Goal: Task Accomplishment & Management: Complete application form

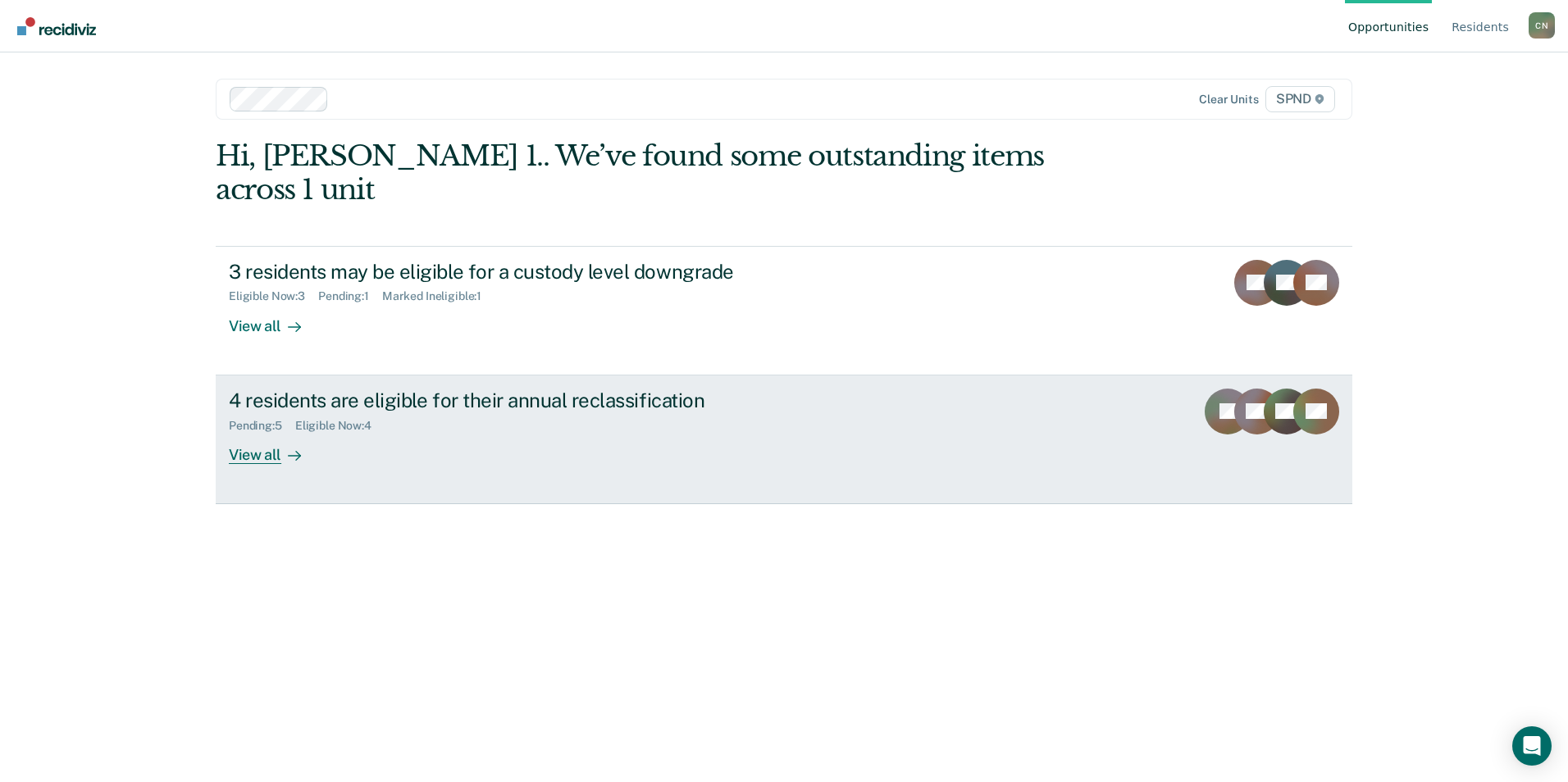
click at [244, 432] on div "View all" at bounding box center [275, 447] width 92 height 32
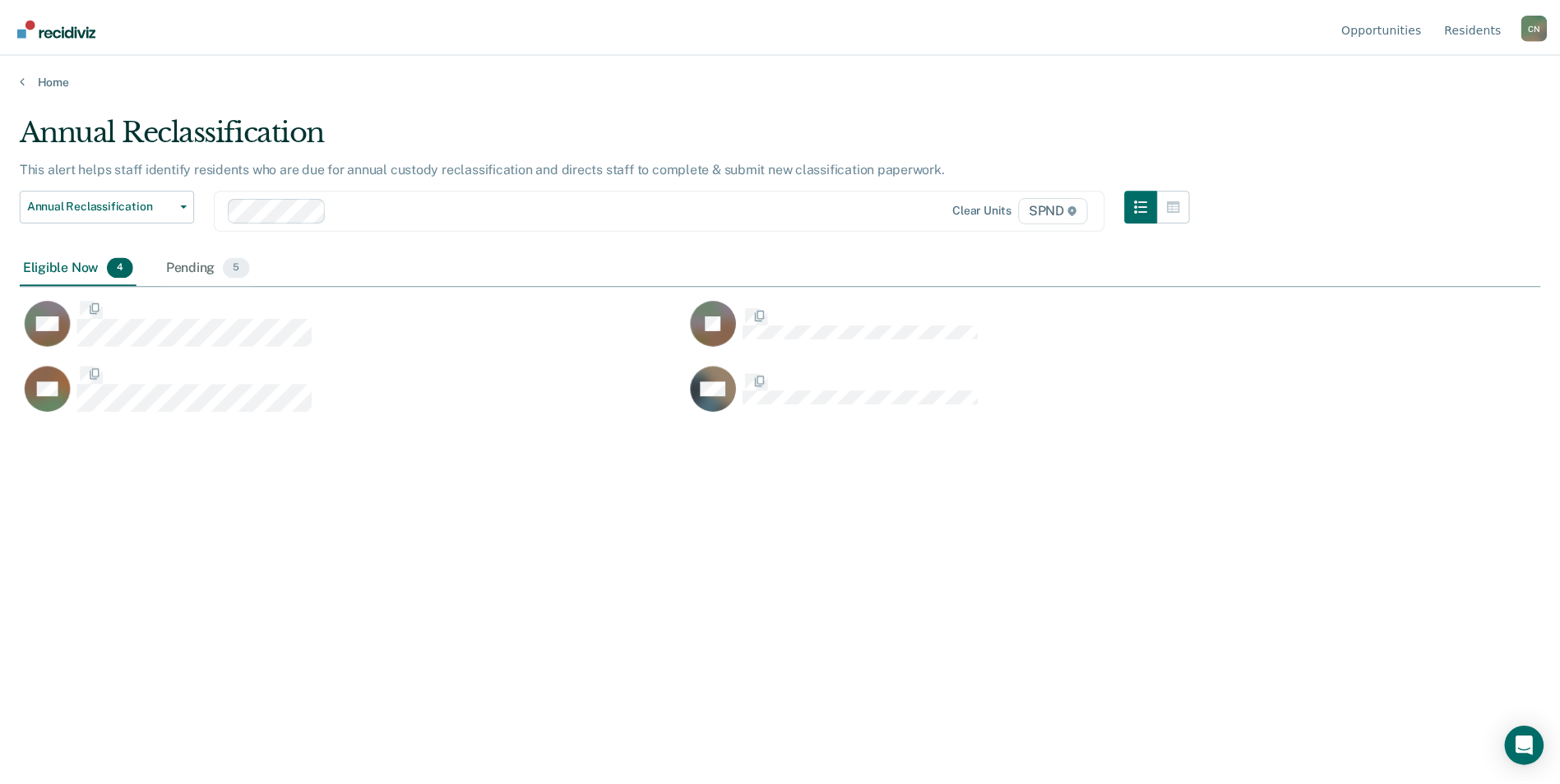
scroll to position [535, 1520]
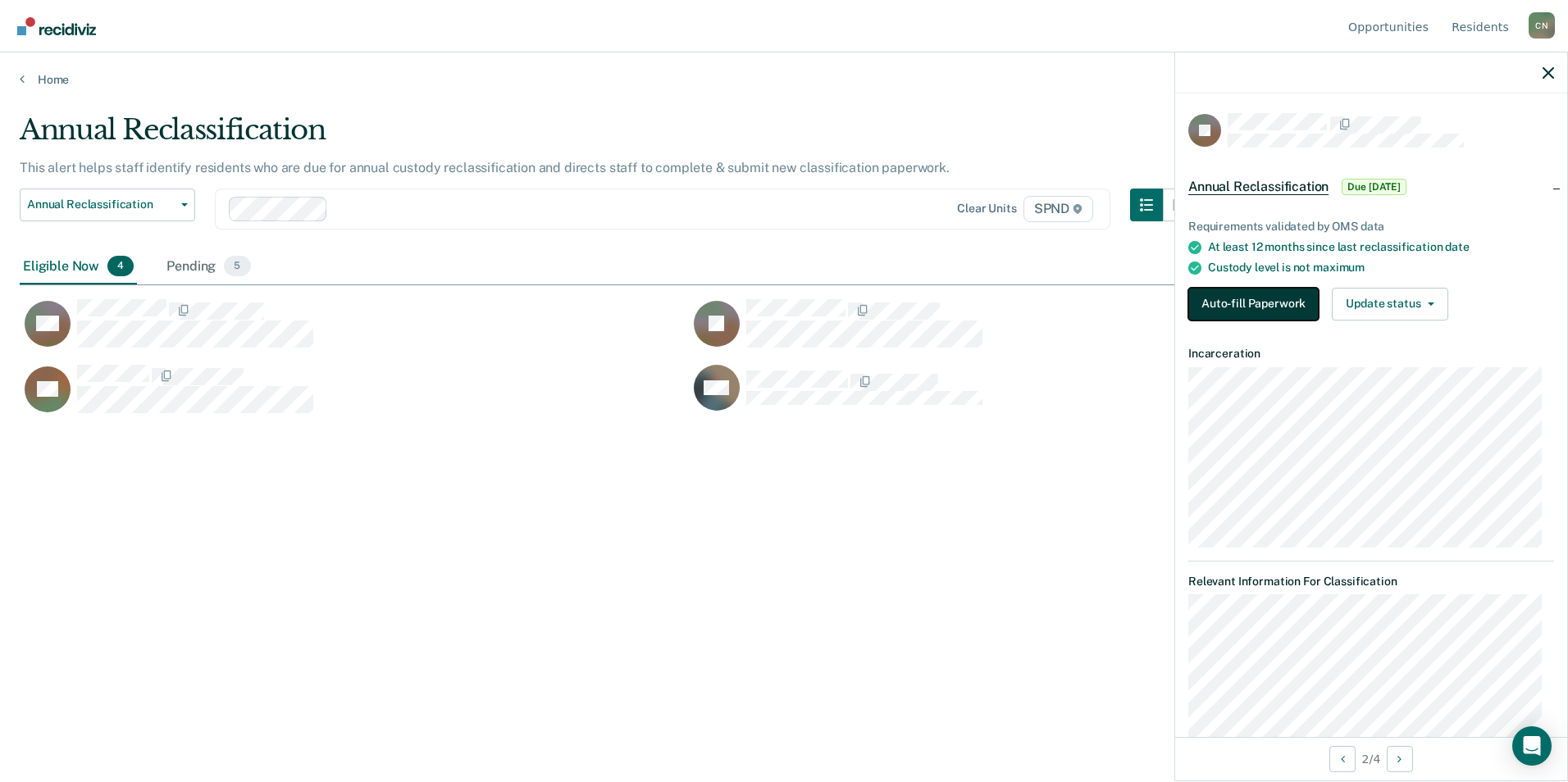
click at [1239, 295] on button "Auto-fill Paperwork" at bounding box center [1253, 305] width 130 height 33
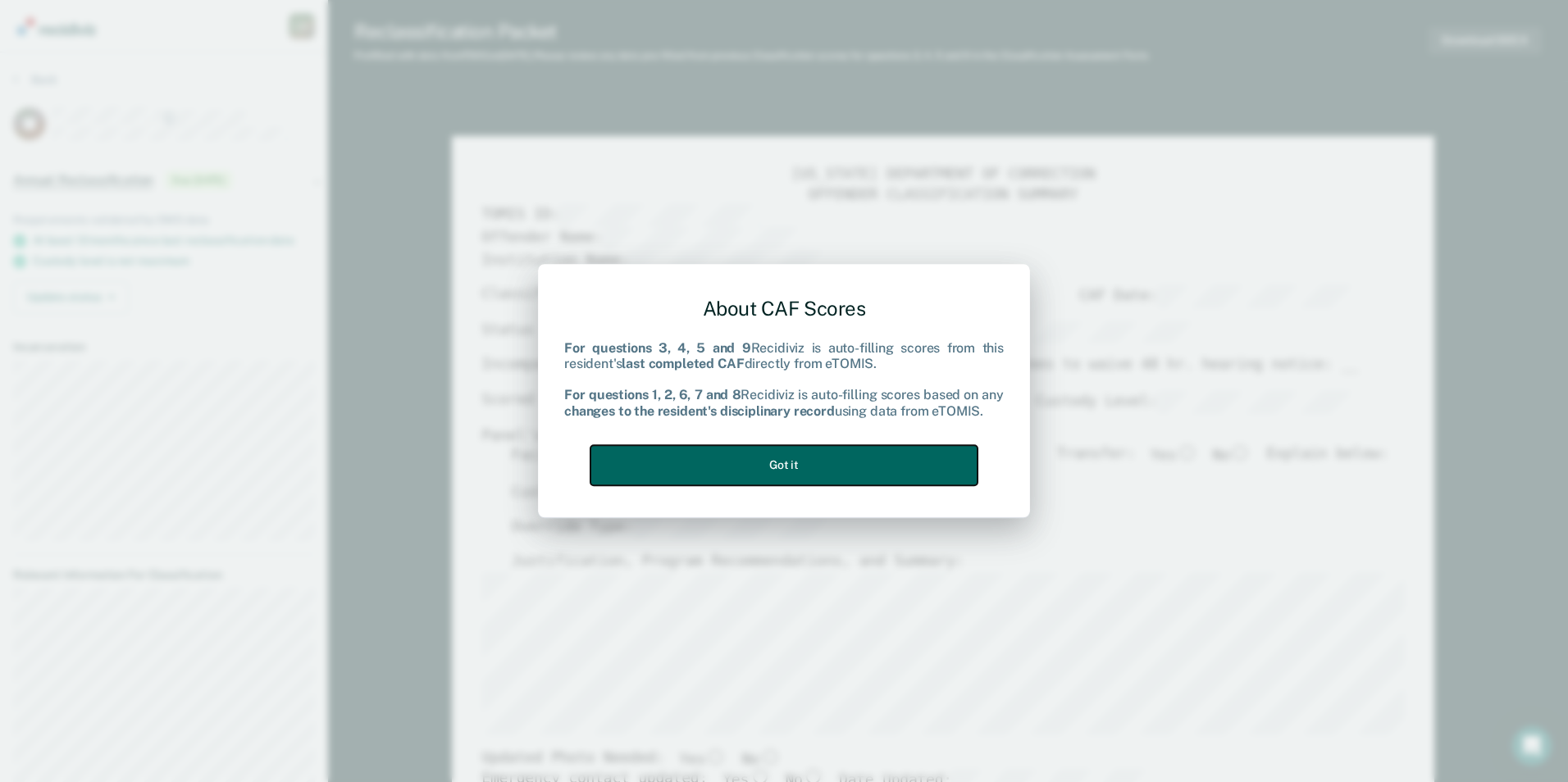
click at [791, 464] on button "Got it" at bounding box center [783, 465] width 387 height 40
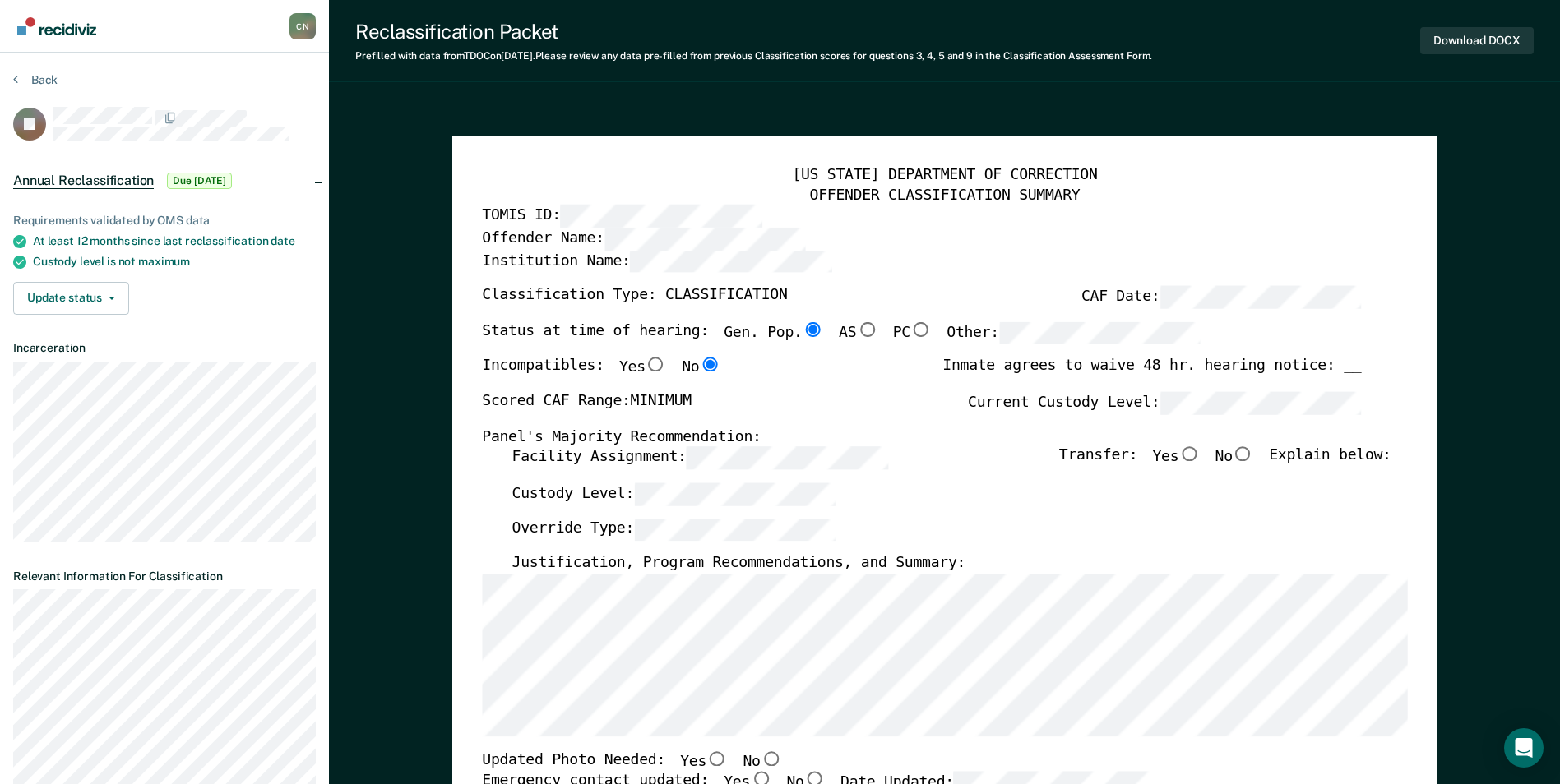
type textarea "x"
radio input "false"
click at [1252, 456] on input "No" at bounding box center [1244, 454] width 21 height 15
type textarea "x"
radio input "true"
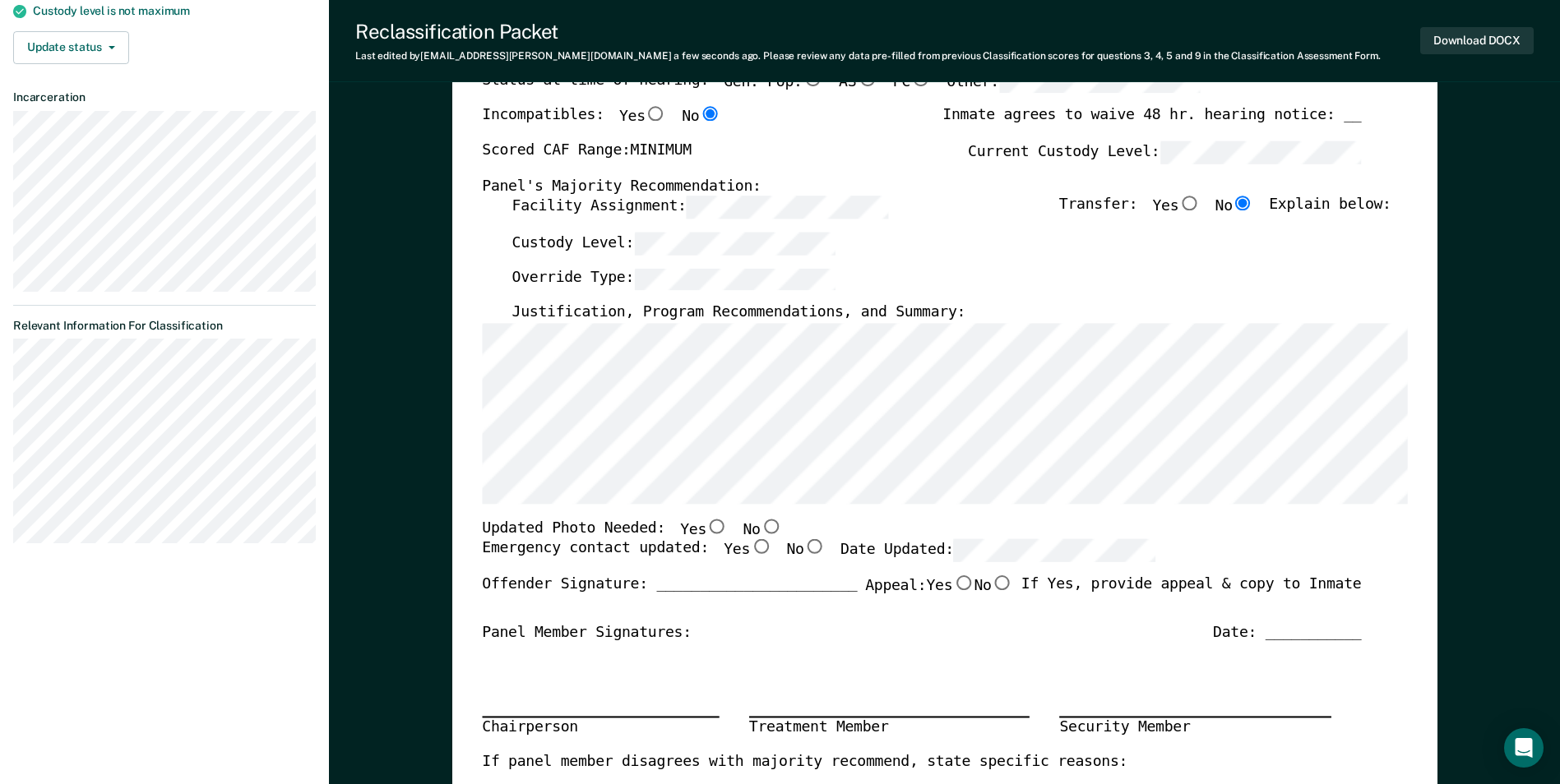
scroll to position [329, 0]
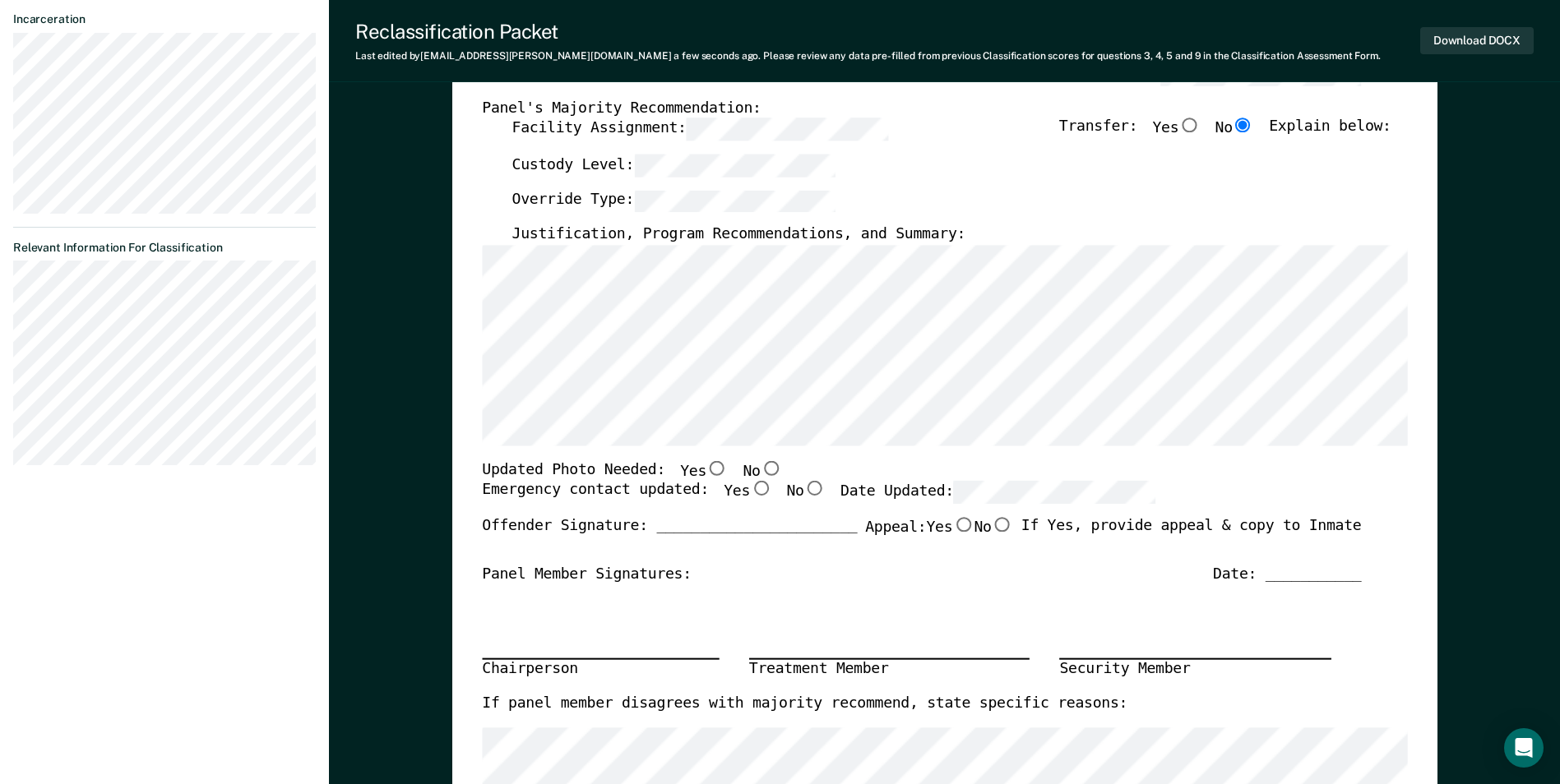
click at [760, 467] on input "No" at bounding box center [771, 467] width 21 height 15
type textarea "x"
radio input "true"
click at [804, 487] on input "No" at bounding box center [815, 488] width 21 height 15
type textarea "x"
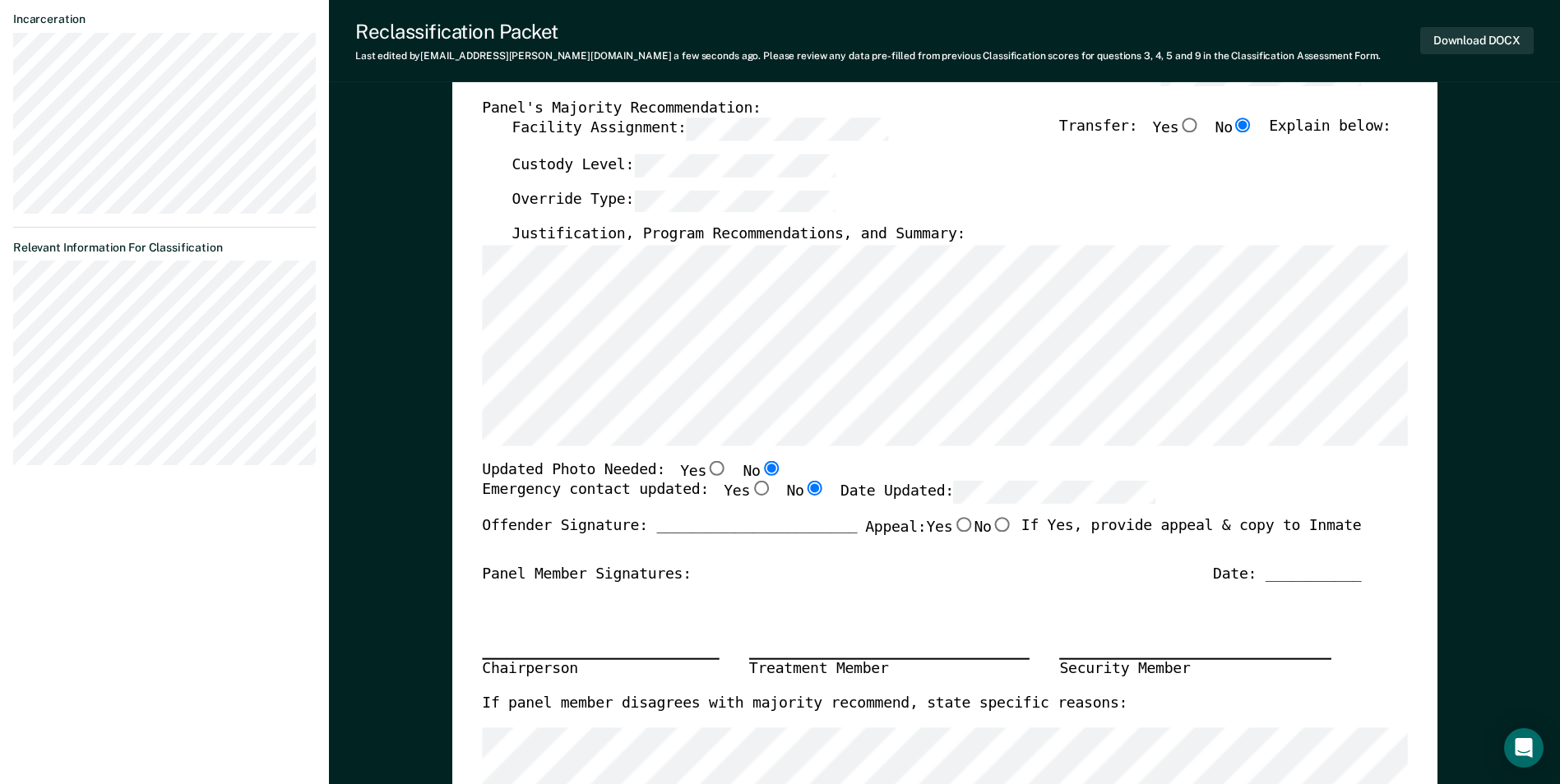
radio input "true"
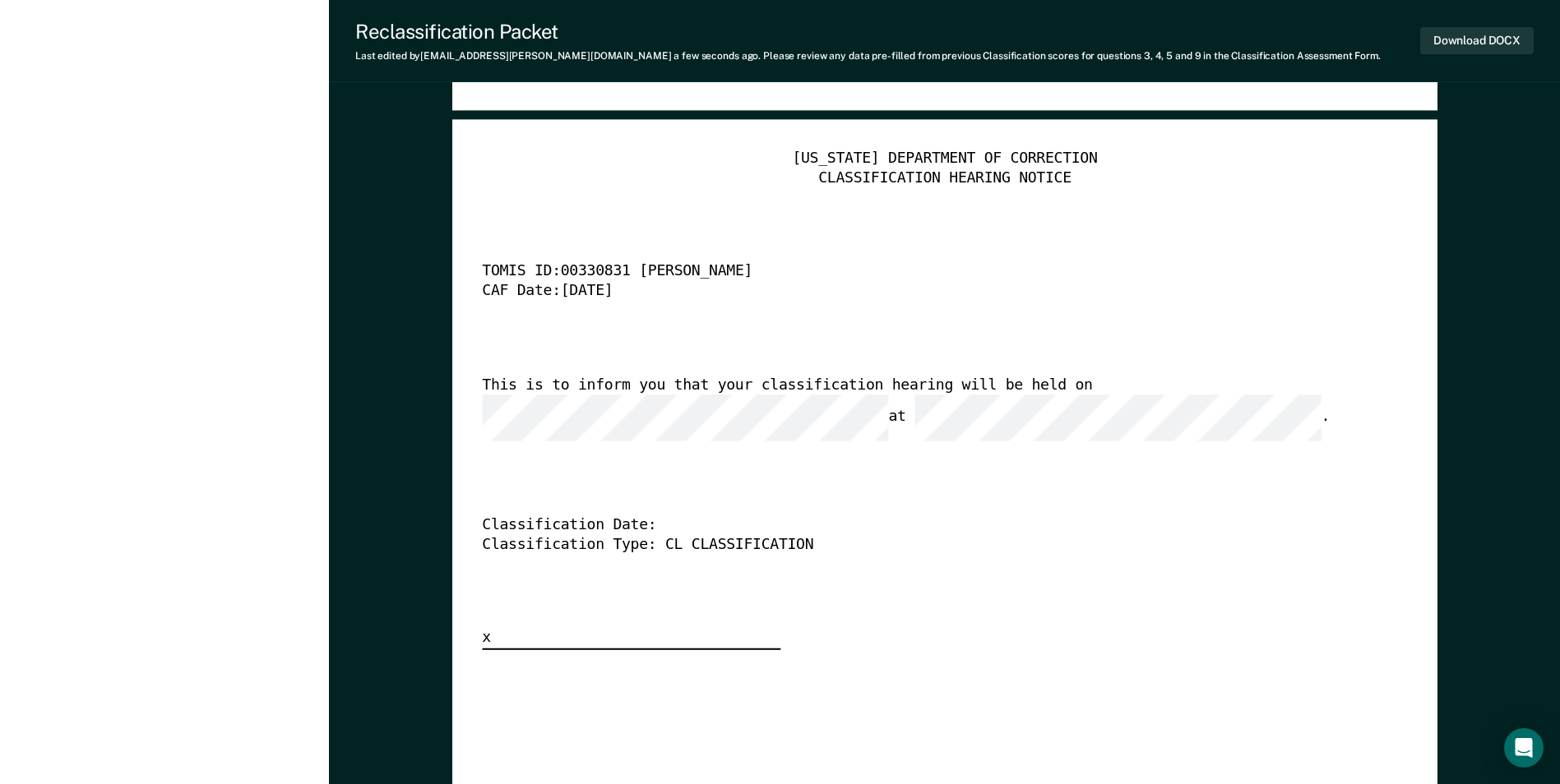
scroll to position [3781, 0]
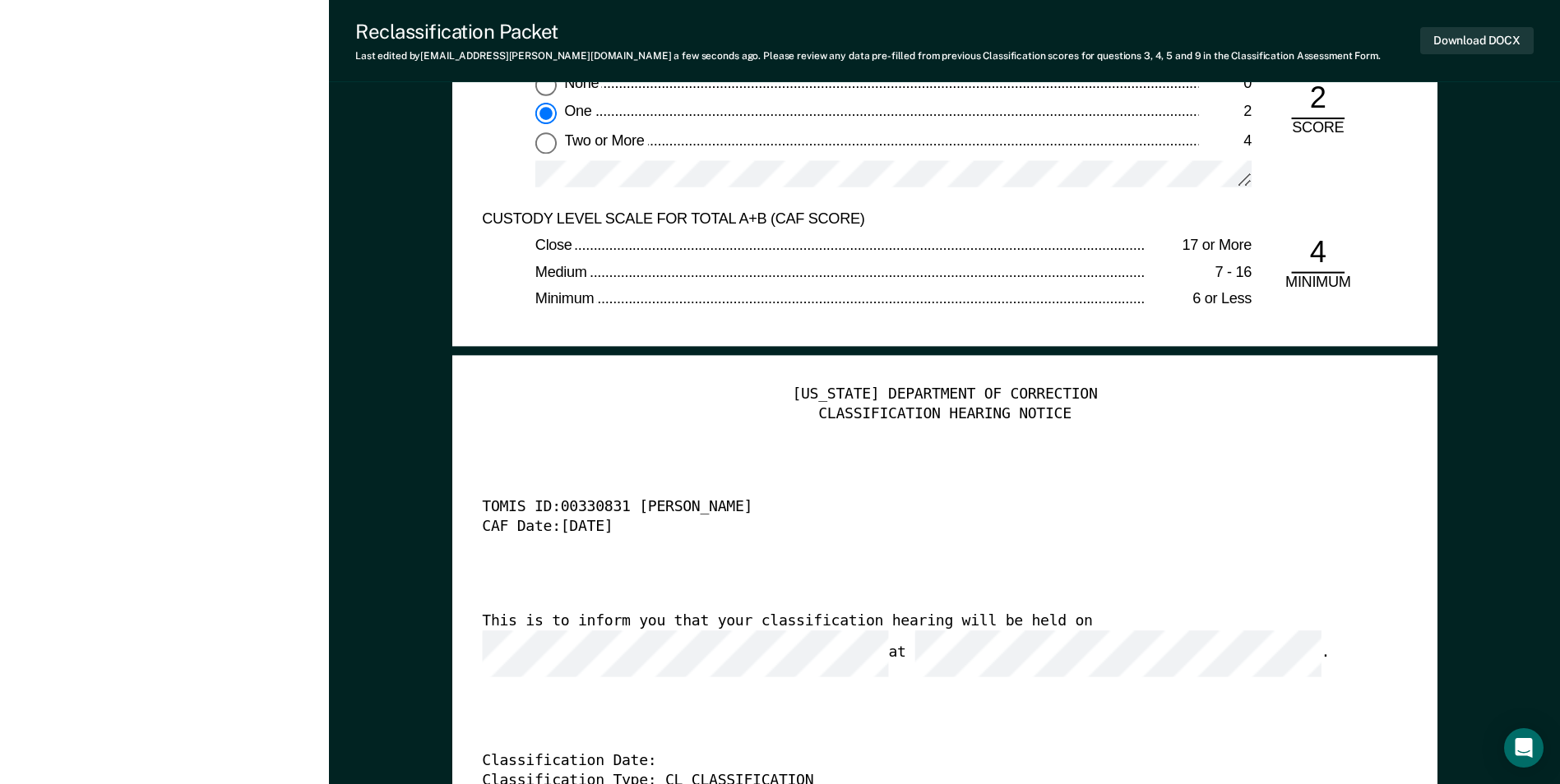
click at [698, 544] on div "[US_STATE] DEPARTMENT OF CORRECTION CLASSIFICATION HEARING NOTICE TOMIS ID: 003…" at bounding box center [944, 634] width 925 height 501
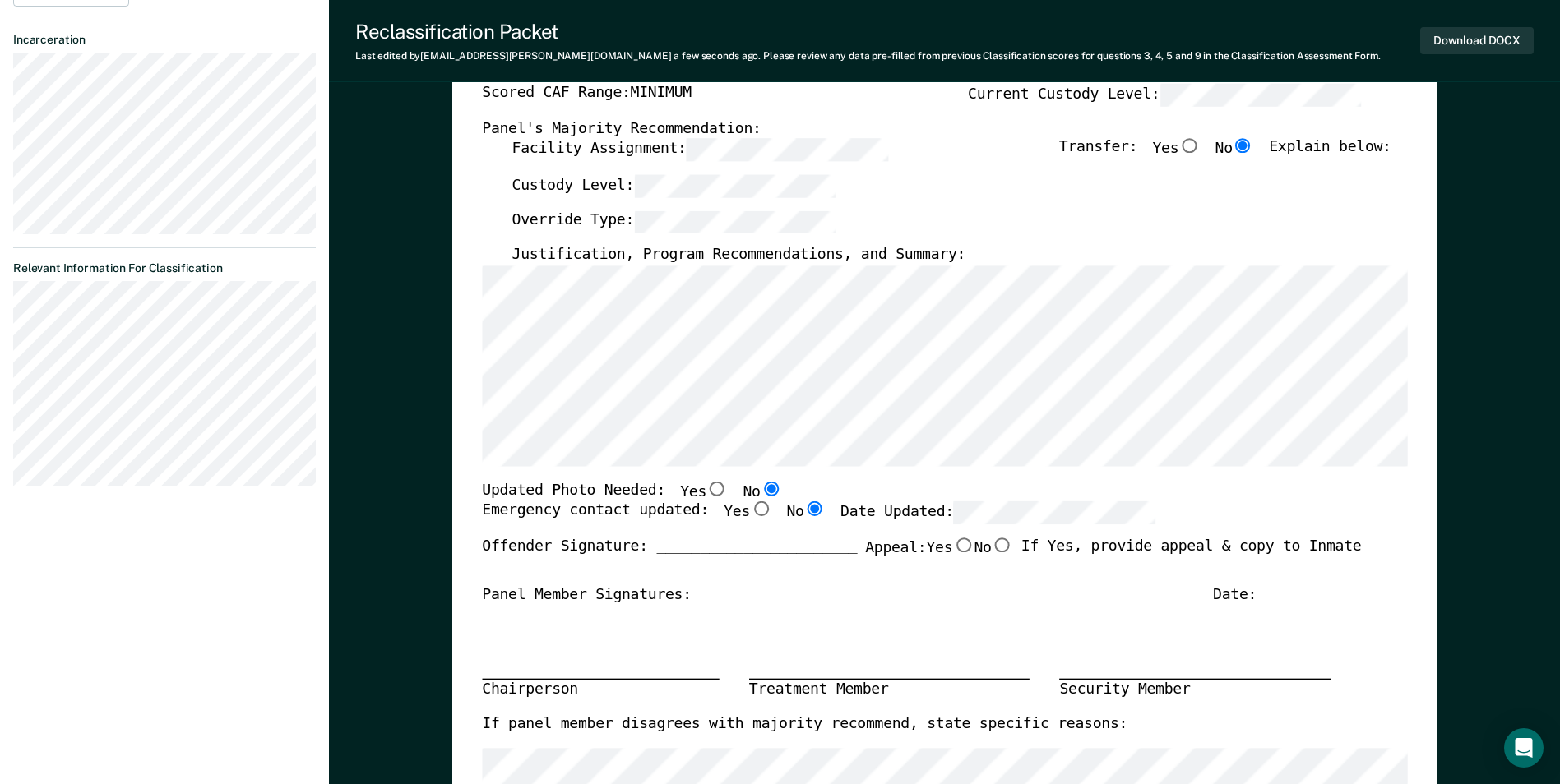
scroll to position [247, 0]
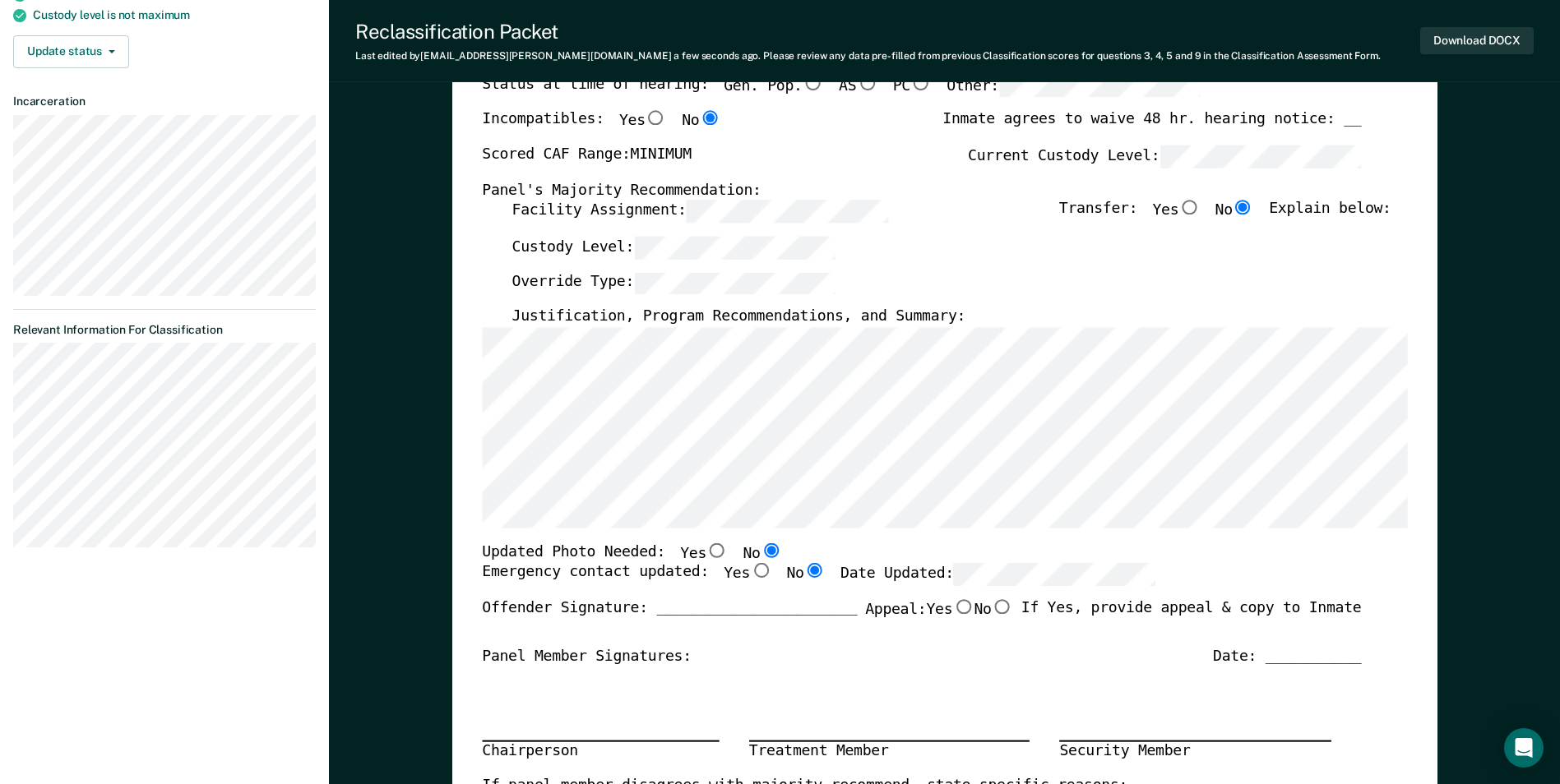
click at [10, 520] on section "Back BJ Annual Reclassification Due [DATE] Requirements validated by OMS data A…" at bounding box center [164, 194] width 329 height 774
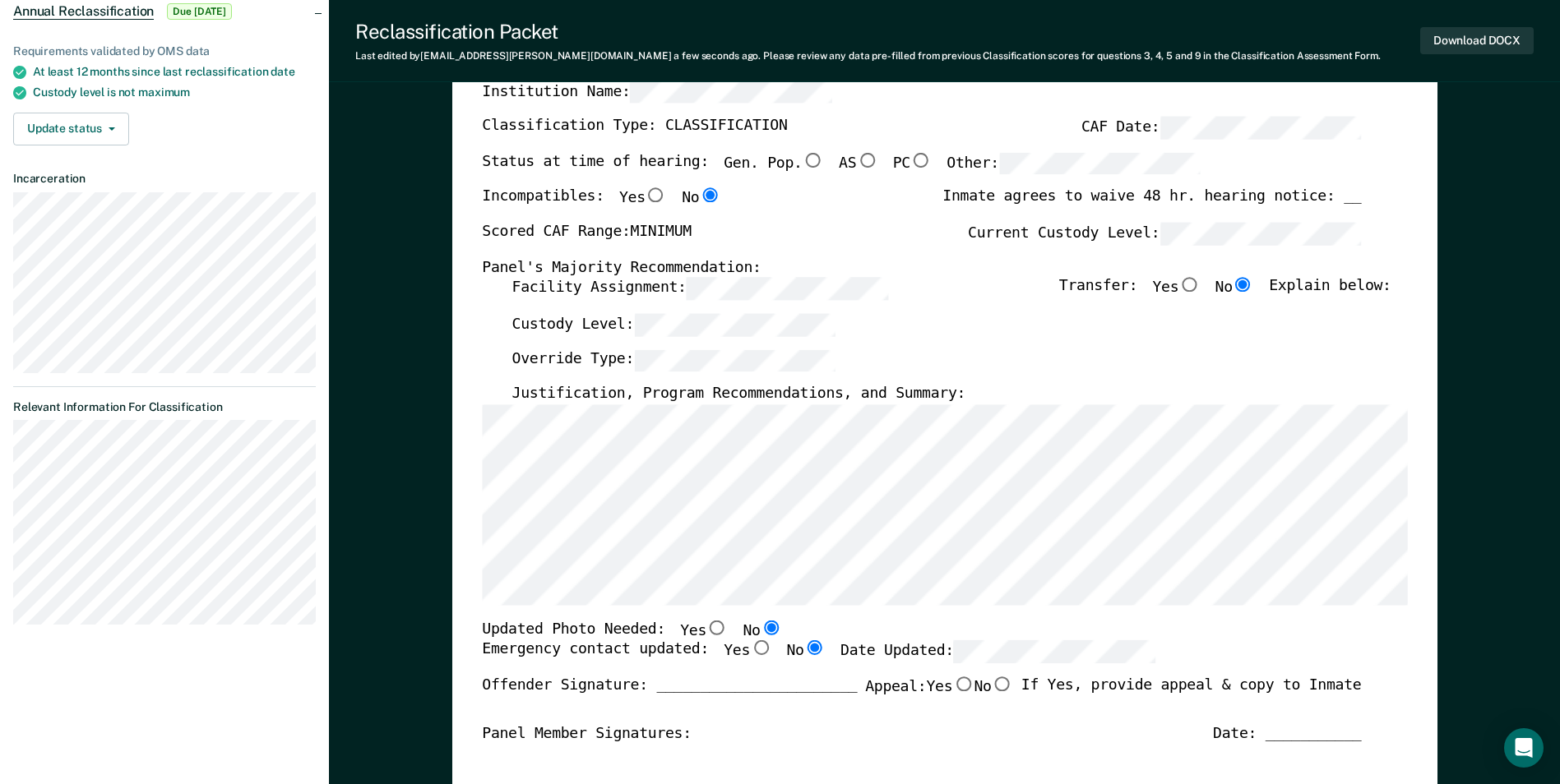
scroll to position [164, 0]
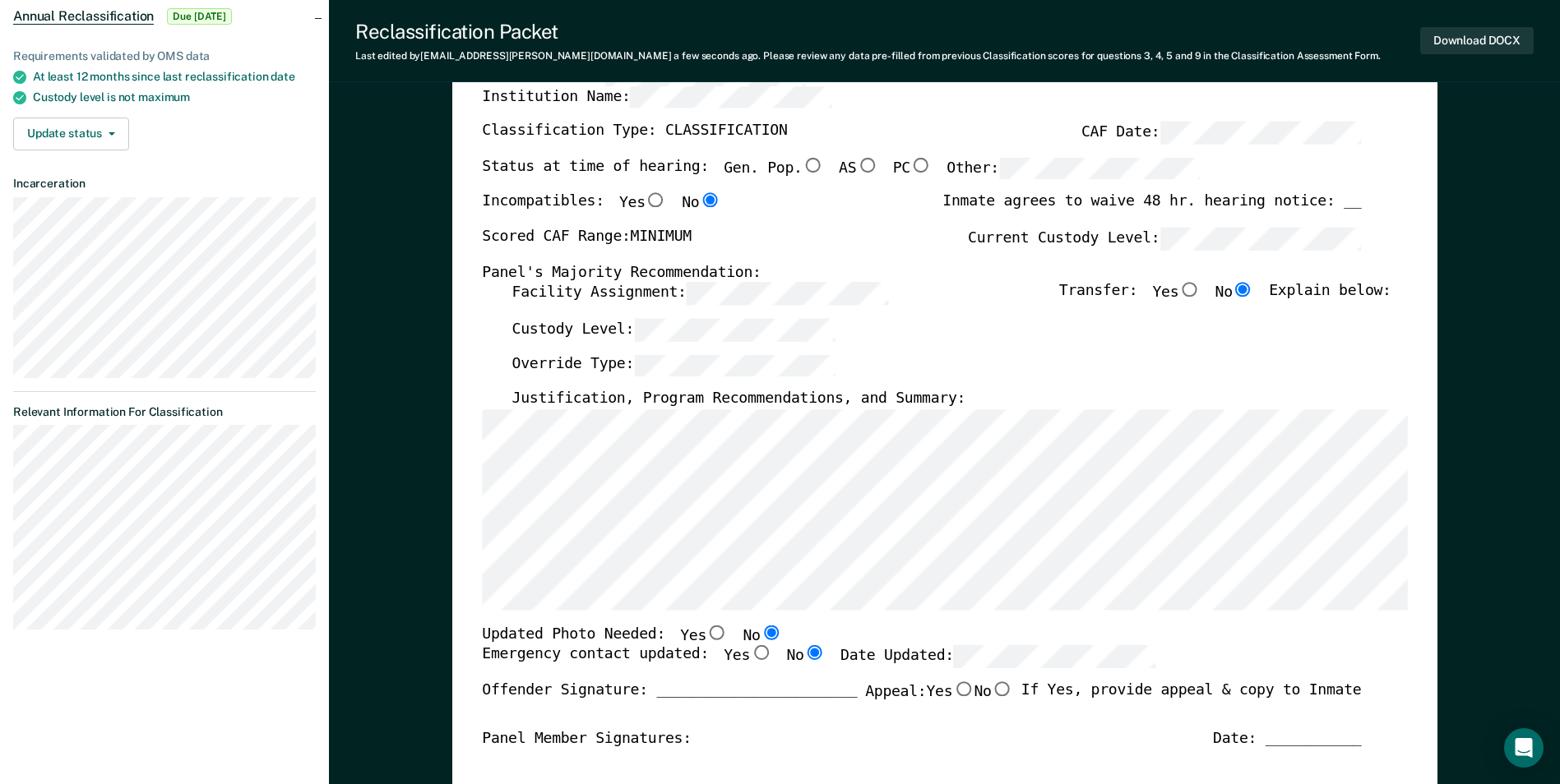
click at [9, 506] on section "Back BJ Annual Reclassification Due [DATE] Requirements validated by OMS data A…" at bounding box center [164, 275] width 329 height 774
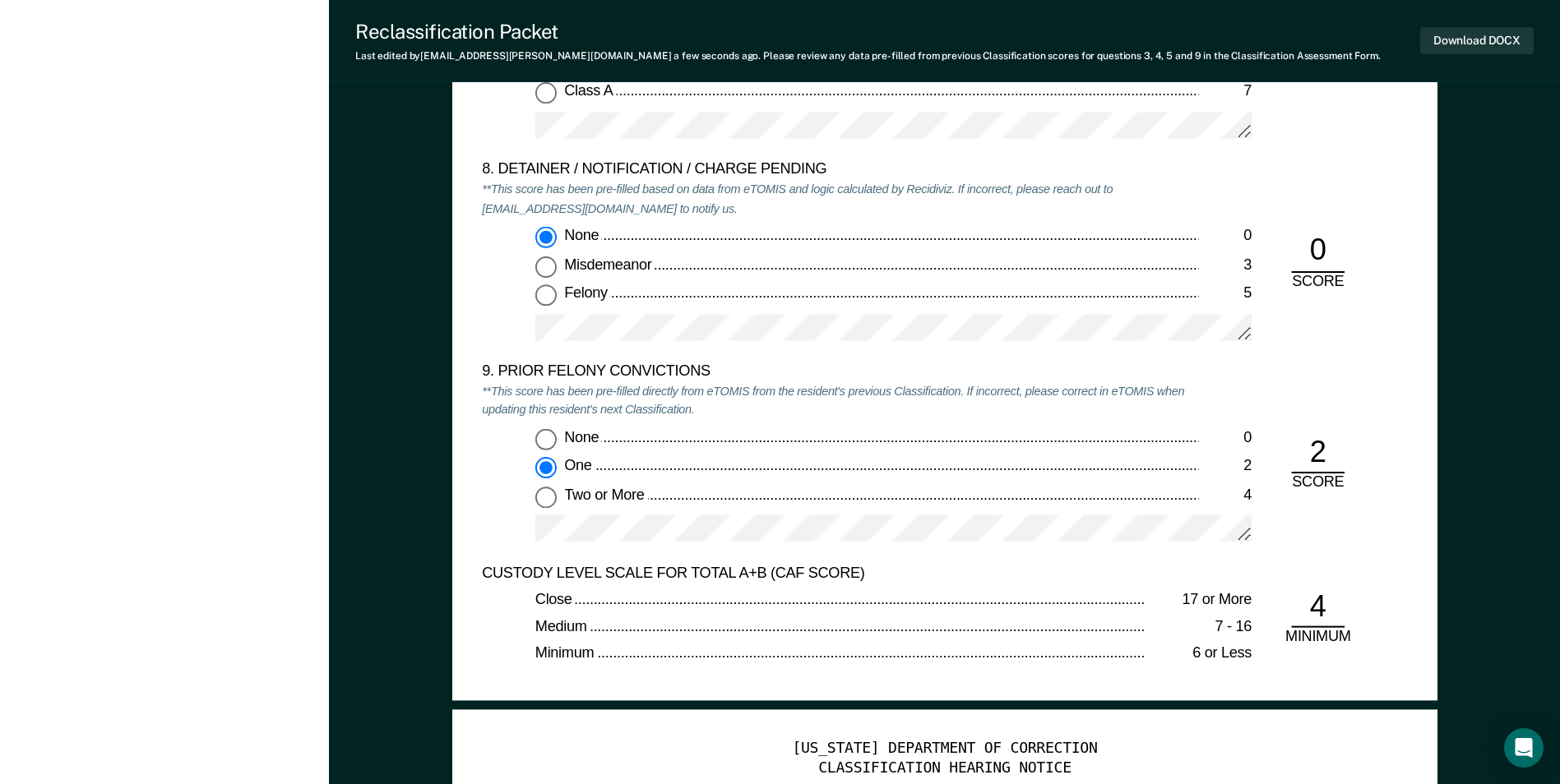
scroll to position [3452, 0]
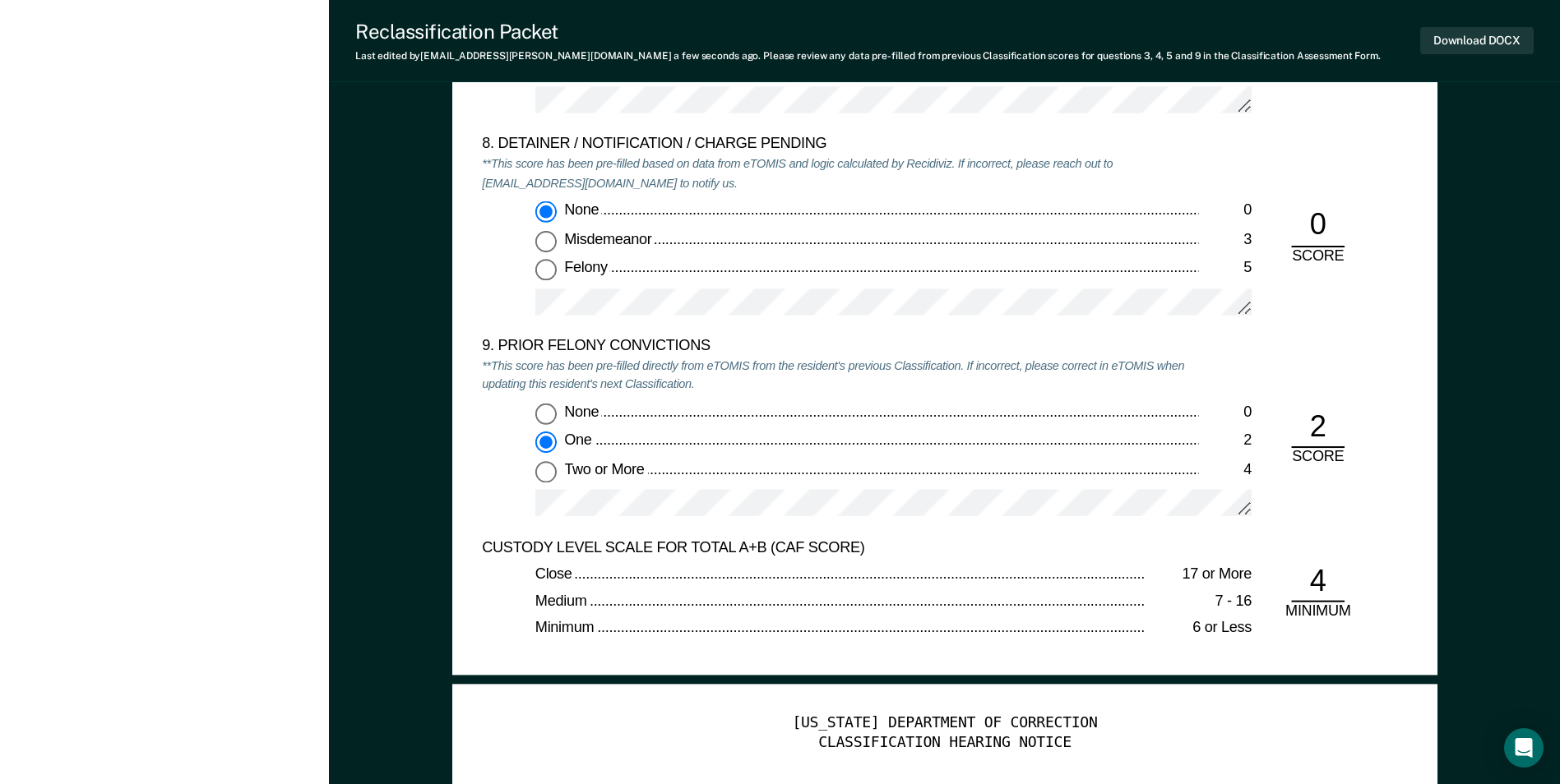
click at [854, 444] on div "One" at bounding box center [882, 442] width 635 height 19
click at [557, 444] on input "One 2" at bounding box center [546, 443] width 21 height 21
click at [522, 502] on div "None 0 One 2 Two or More 4" at bounding box center [840, 467] width 716 height 128
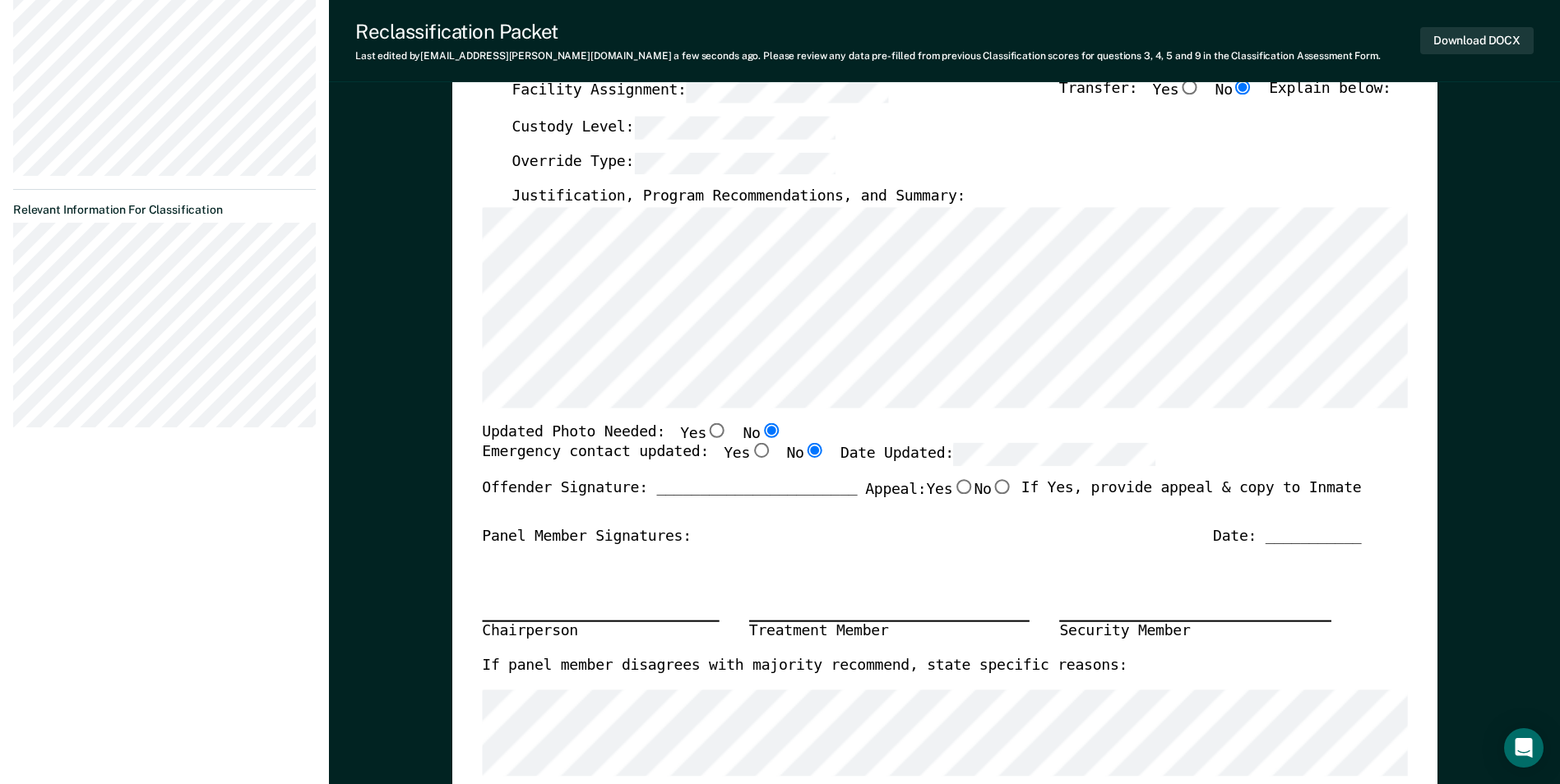
scroll to position [411, 0]
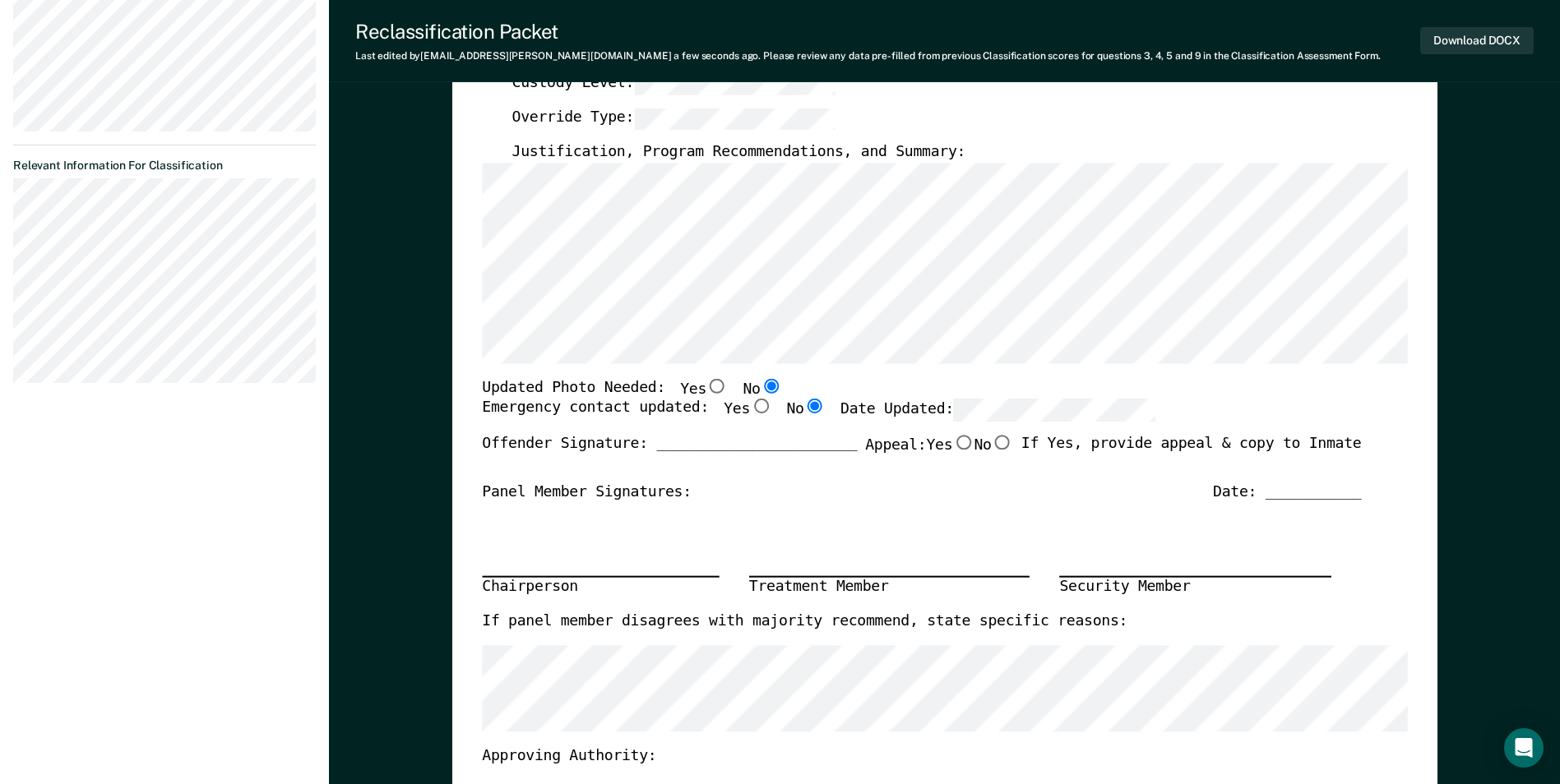
click at [11, 317] on section "Back BJ Annual Reclassification Due [DATE] Requirements validated by OMS data A…" at bounding box center [164, 29] width 329 height 774
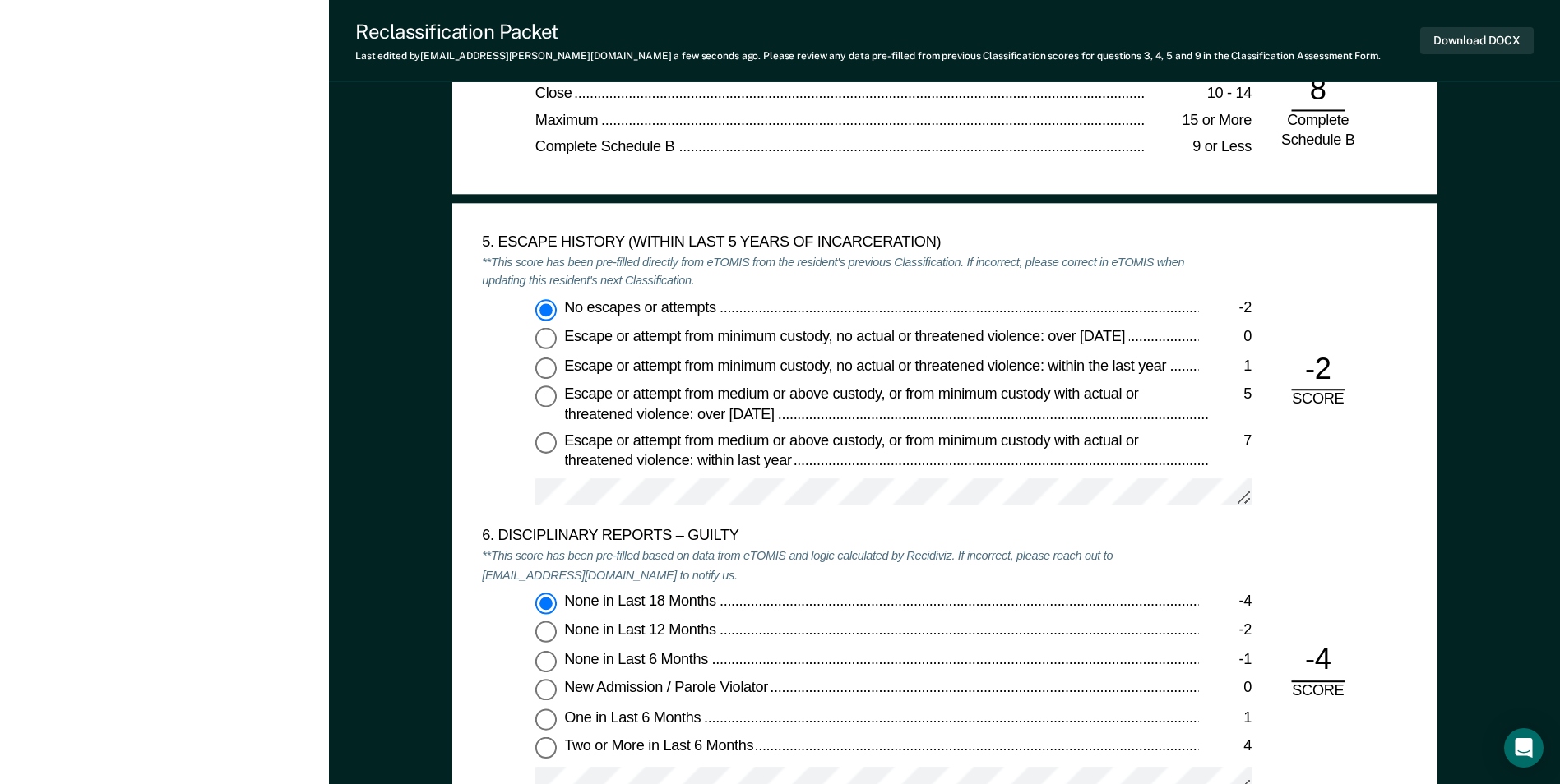
scroll to position [2548, 0]
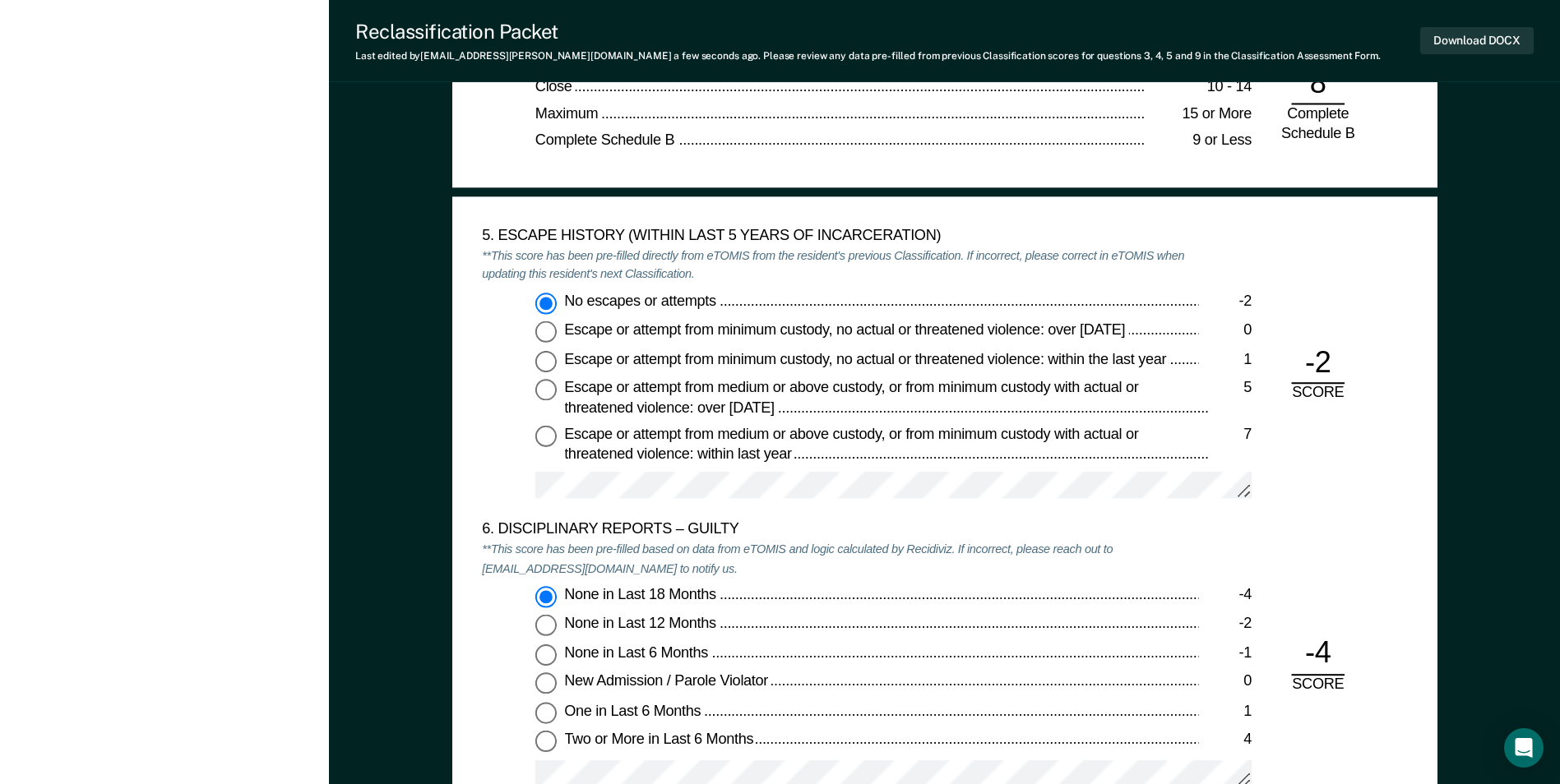
click at [661, 295] on span "No escapes or attempts" at bounding box center [641, 301] width 155 height 17
click at [557, 295] on input "No escapes or attempts -2" at bounding box center [546, 303] width 21 height 21
drag, startPoint x: 719, startPoint y: 295, endPoint x: 566, endPoint y: 298, distance: 153.0
click at [566, 298] on div "No escapes or attempts" at bounding box center [882, 303] width 635 height 19
drag, startPoint x: 566, startPoint y: 298, endPoint x: 588, endPoint y: 298, distance: 22.0
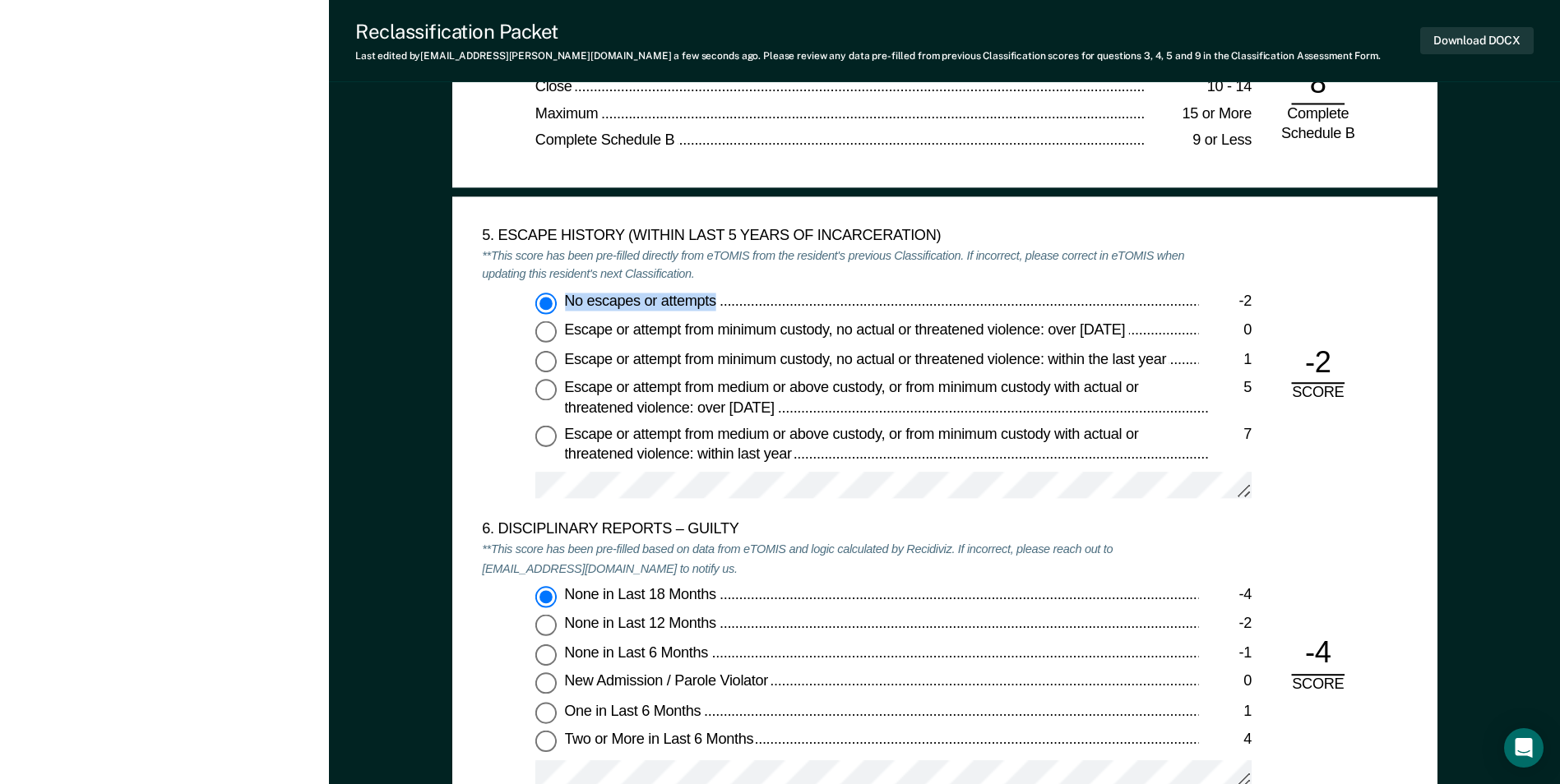
copy span "No escapes or attempts"
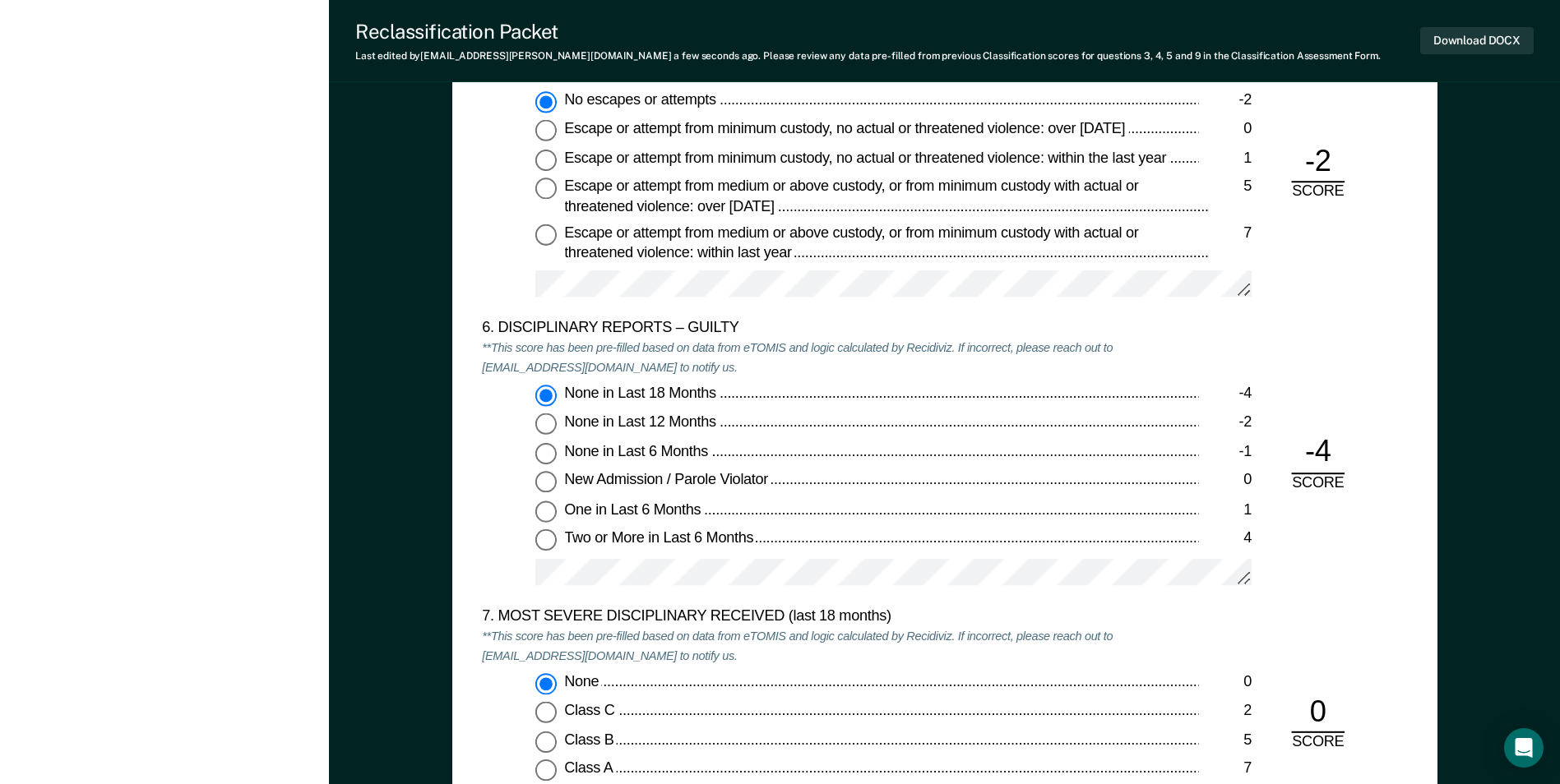
scroll to position [2795, 0]
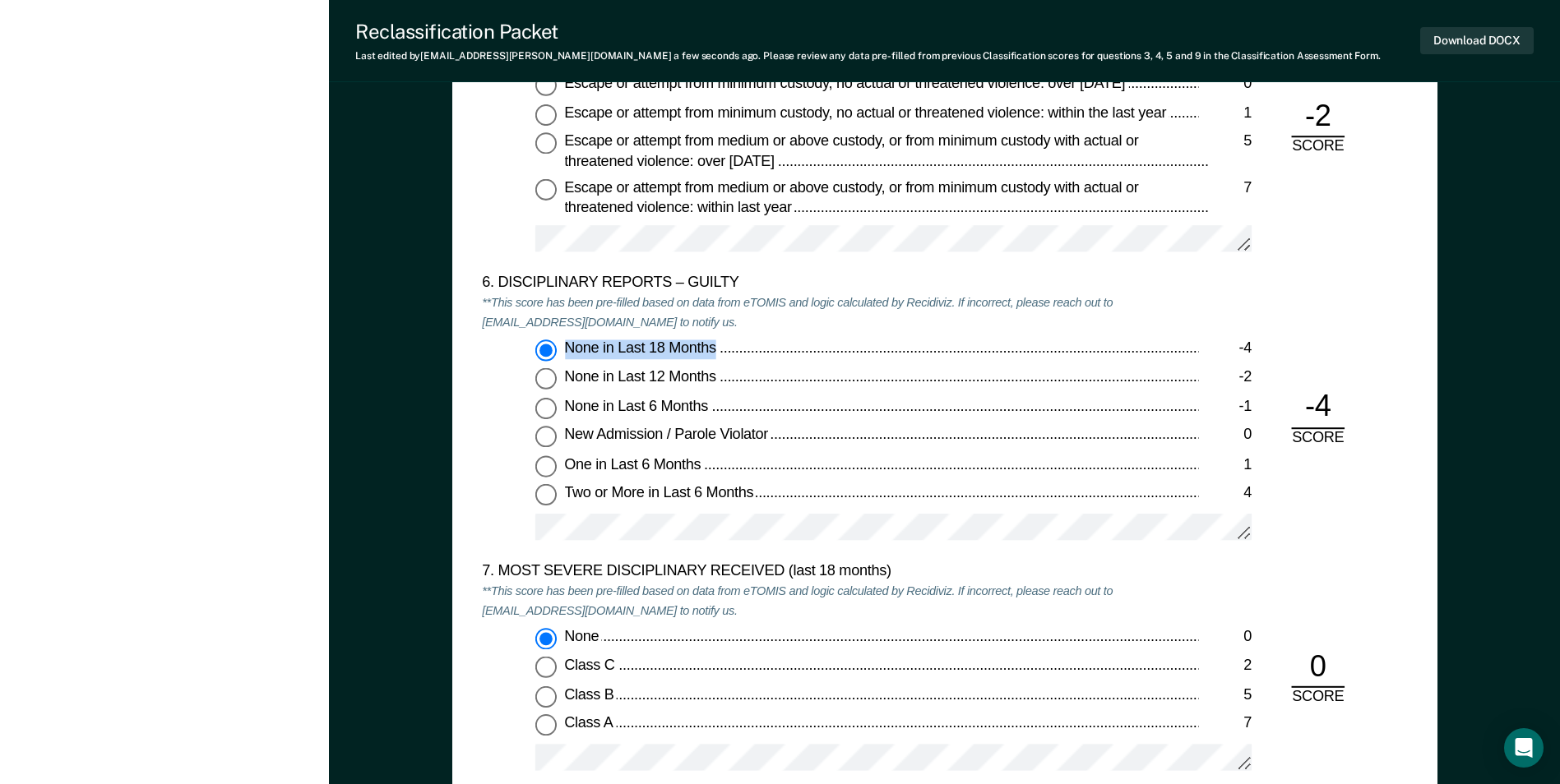
drag, startPoint x: 718, startPoint y: 345, endPoint x: 564, endPoint y: 343, distance: 154.0
click at [564, 343] on div "None in Last 18 Months" at bounding box center [882, 350] width 635 height 19
drag, startPoint x: 564, startPoint y: 343, endPoint x: 579, endPoint y: 346, distance: 15.3
copy span "None in Last 18 Months"
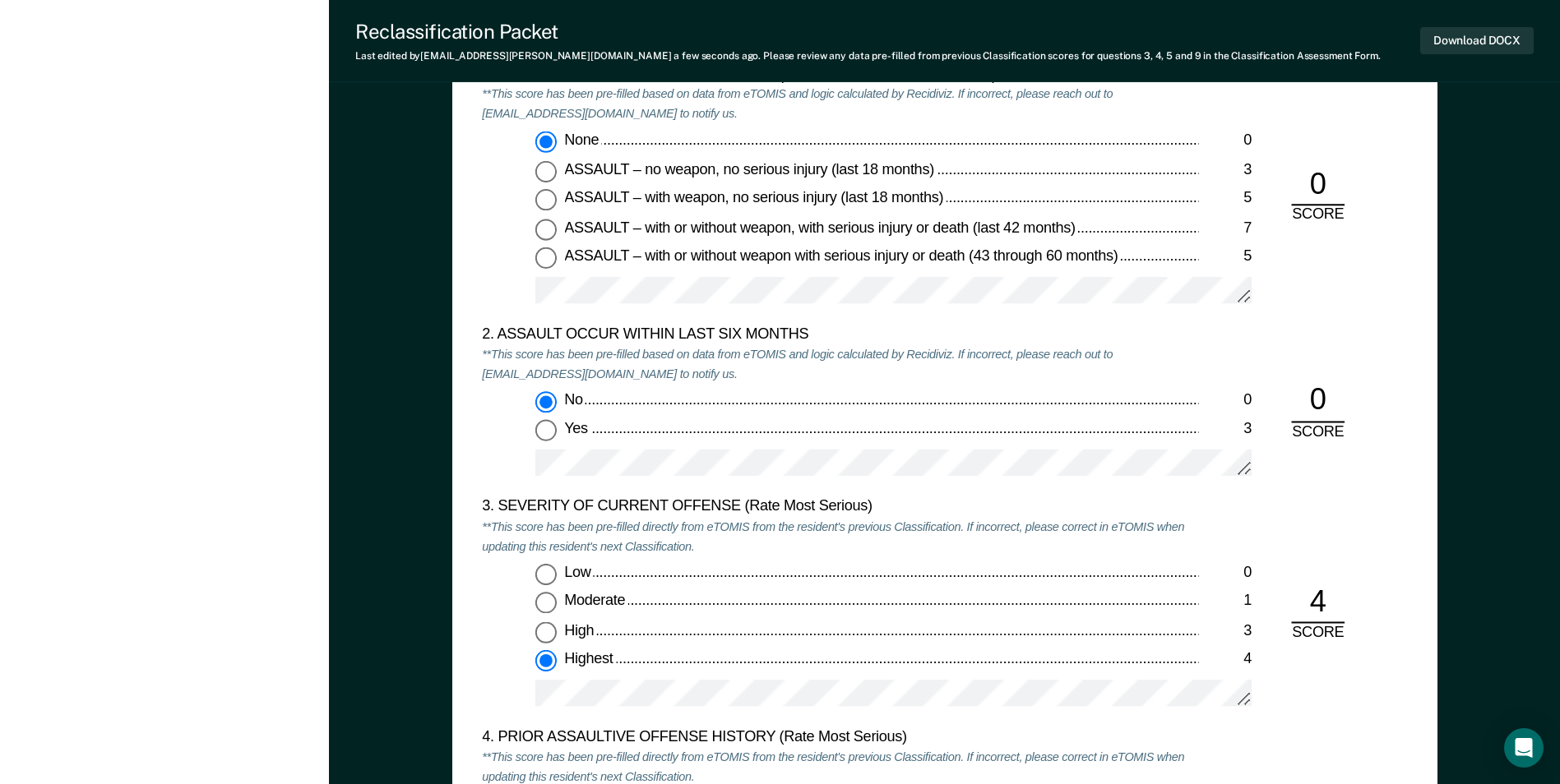
scroll to position [1398, 0]
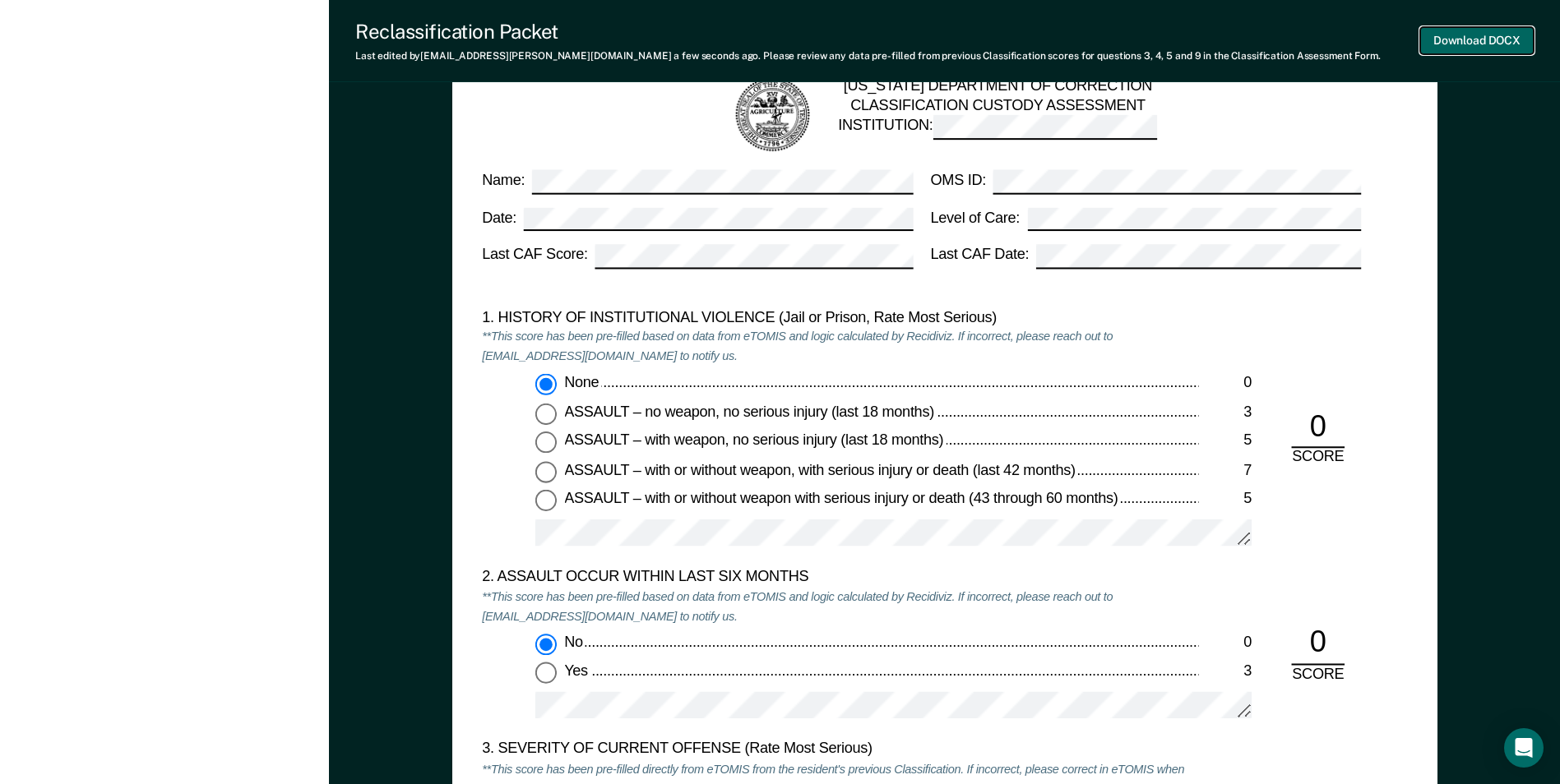
click at [1501, 33] on button "Download DOCX" at bounding box center [1476, 41] width 114 height 27
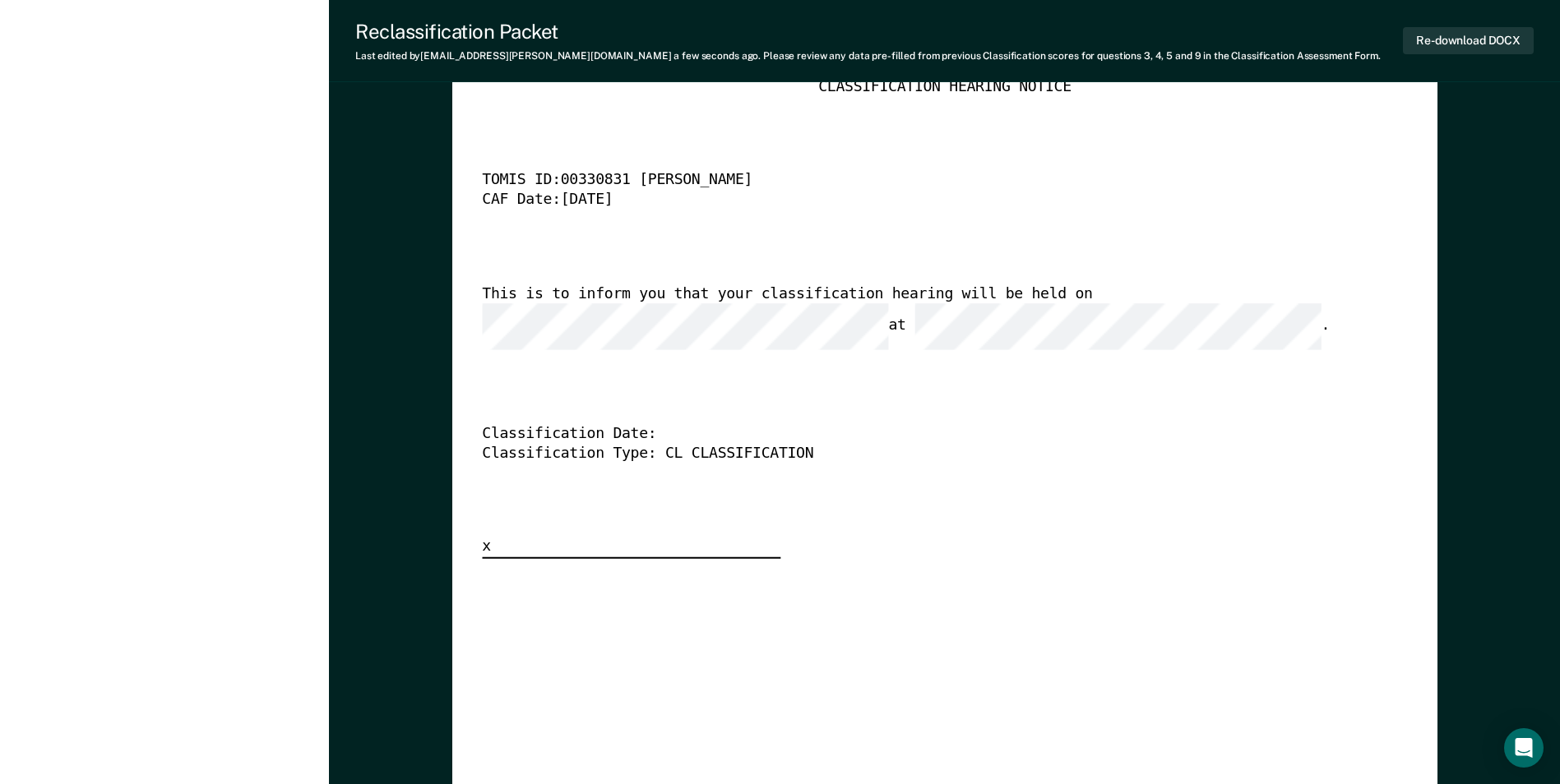
scroll to position [4107, 0]
click at [1470, 36] on button "Re-download DOCX" at bounding box center [1469, 41] width 130 height 27
click at [903, 490] on div "[US_STATE] DEPARTMENT OF CORRECTION CLASSIFICATION HEARING NOTICE TOMIS ID: 003…" at bounding box center [944, 309] width 925 height 501
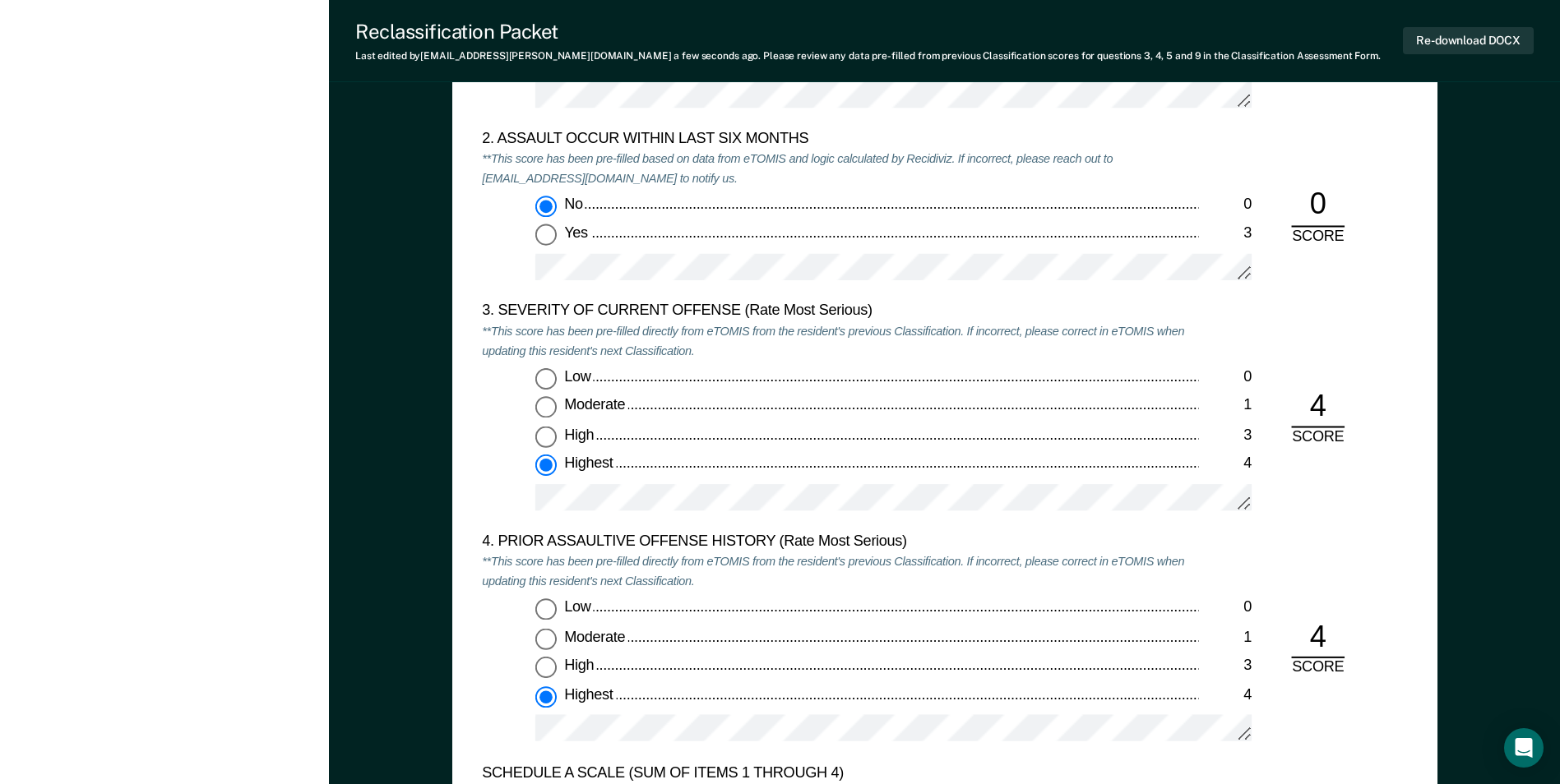
scroll to position [1477, 0]
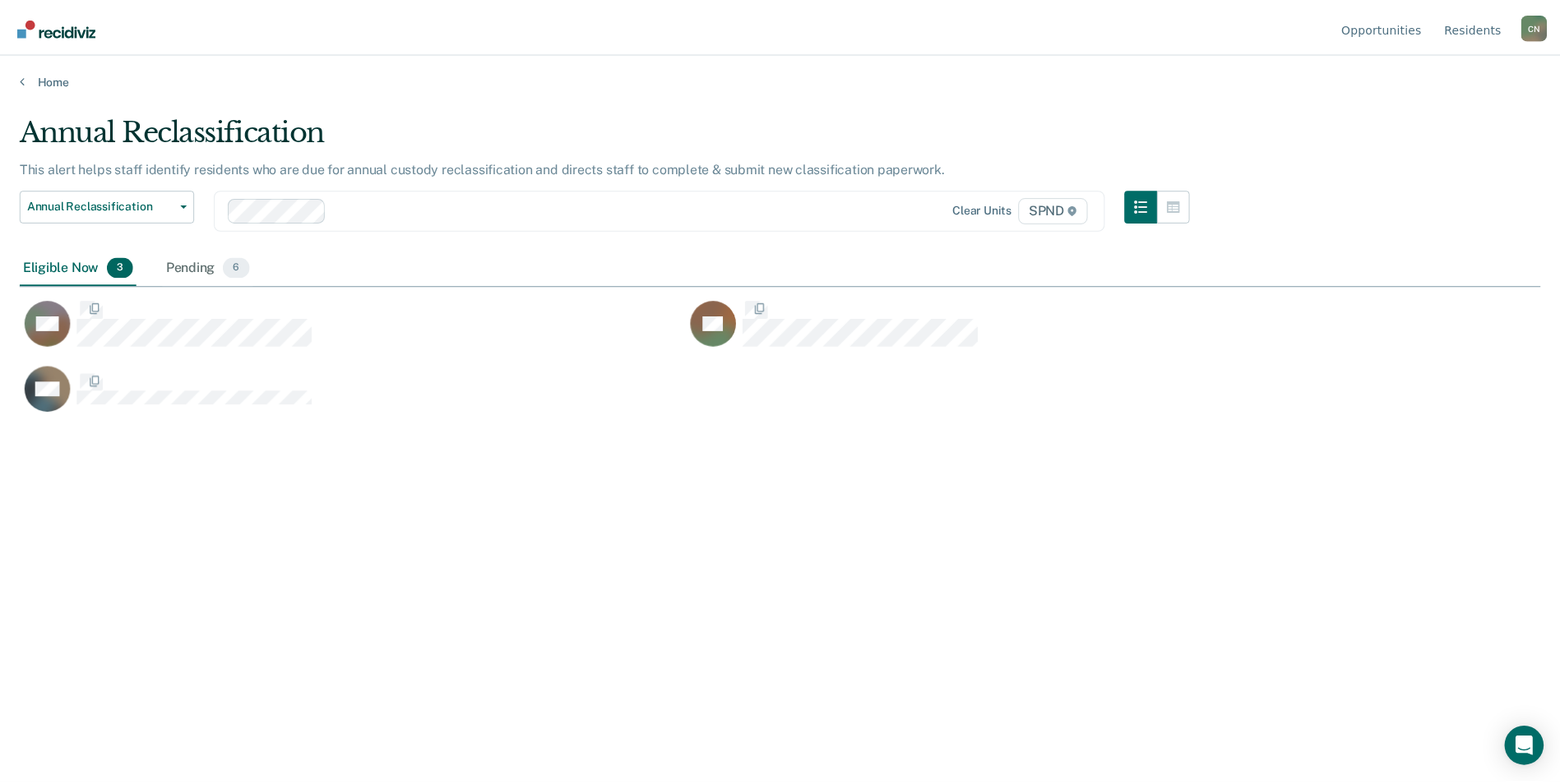
scroll to position [535, 1520]
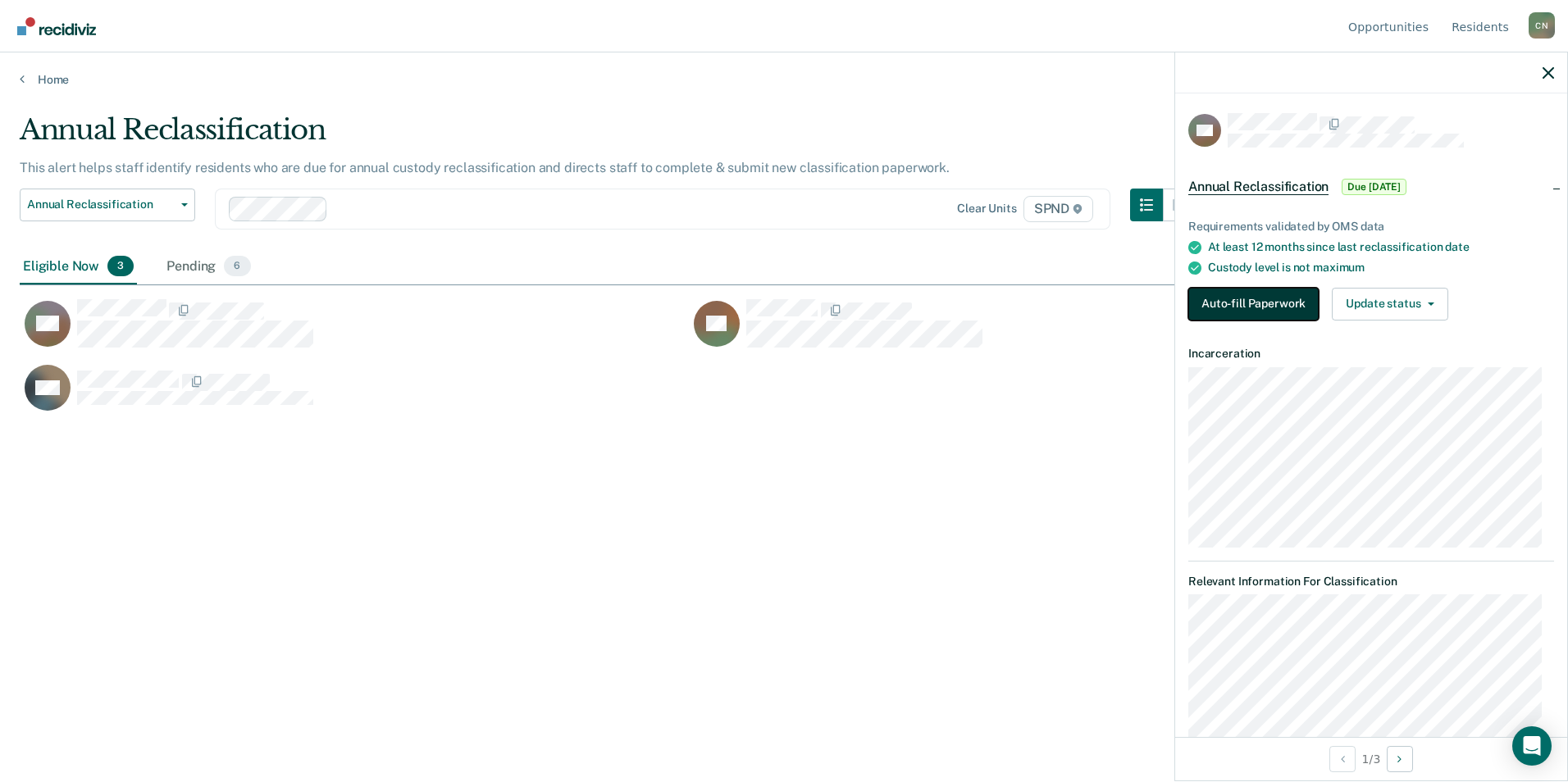
click at [1248, 292] on button "Auto-fill Paperwork" at bounding box center [1253, 305] width 130 height 33
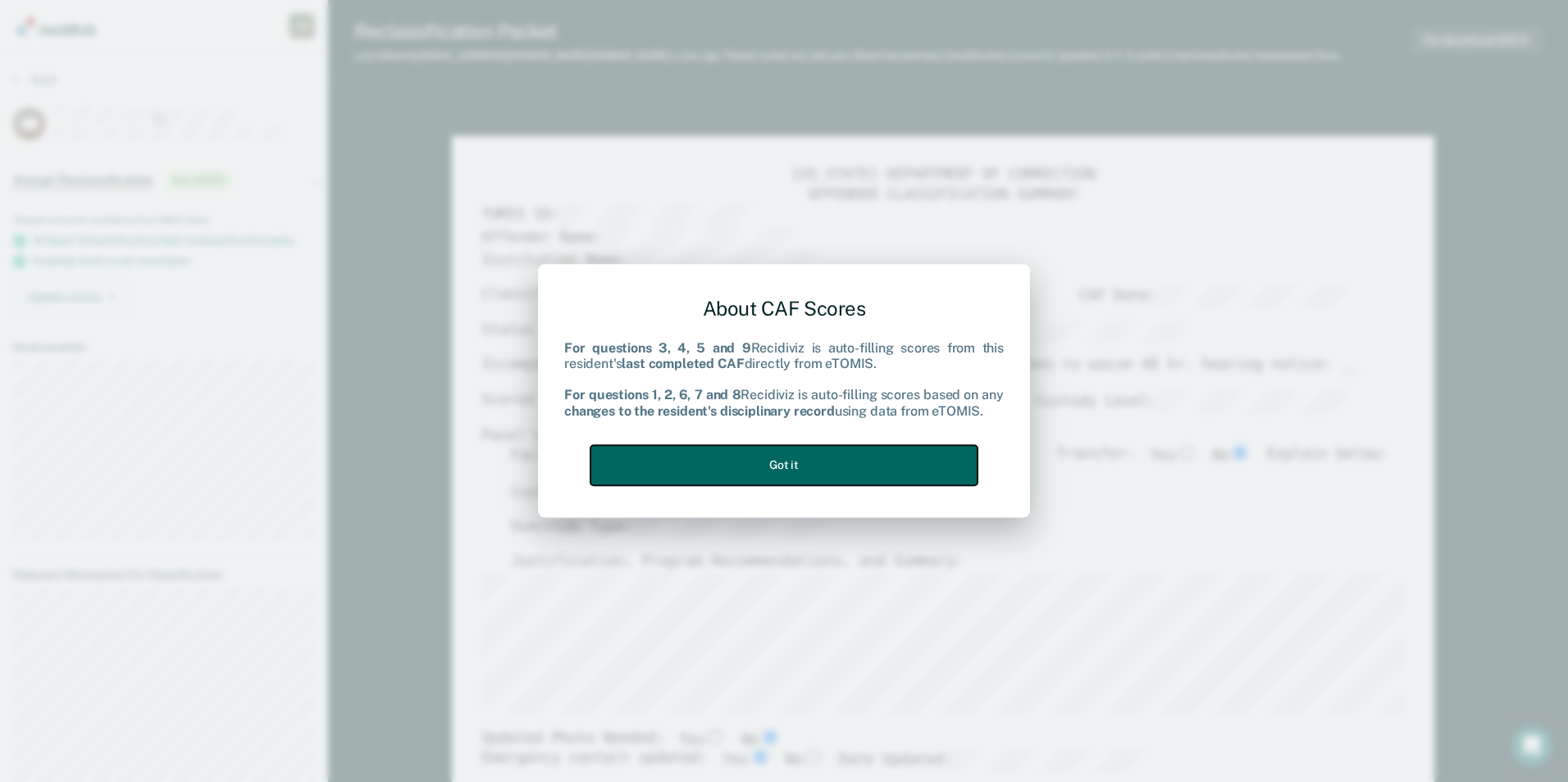
click at [801, 460] on button "Got it" at bounding box center [783, 465] width 387 height 40
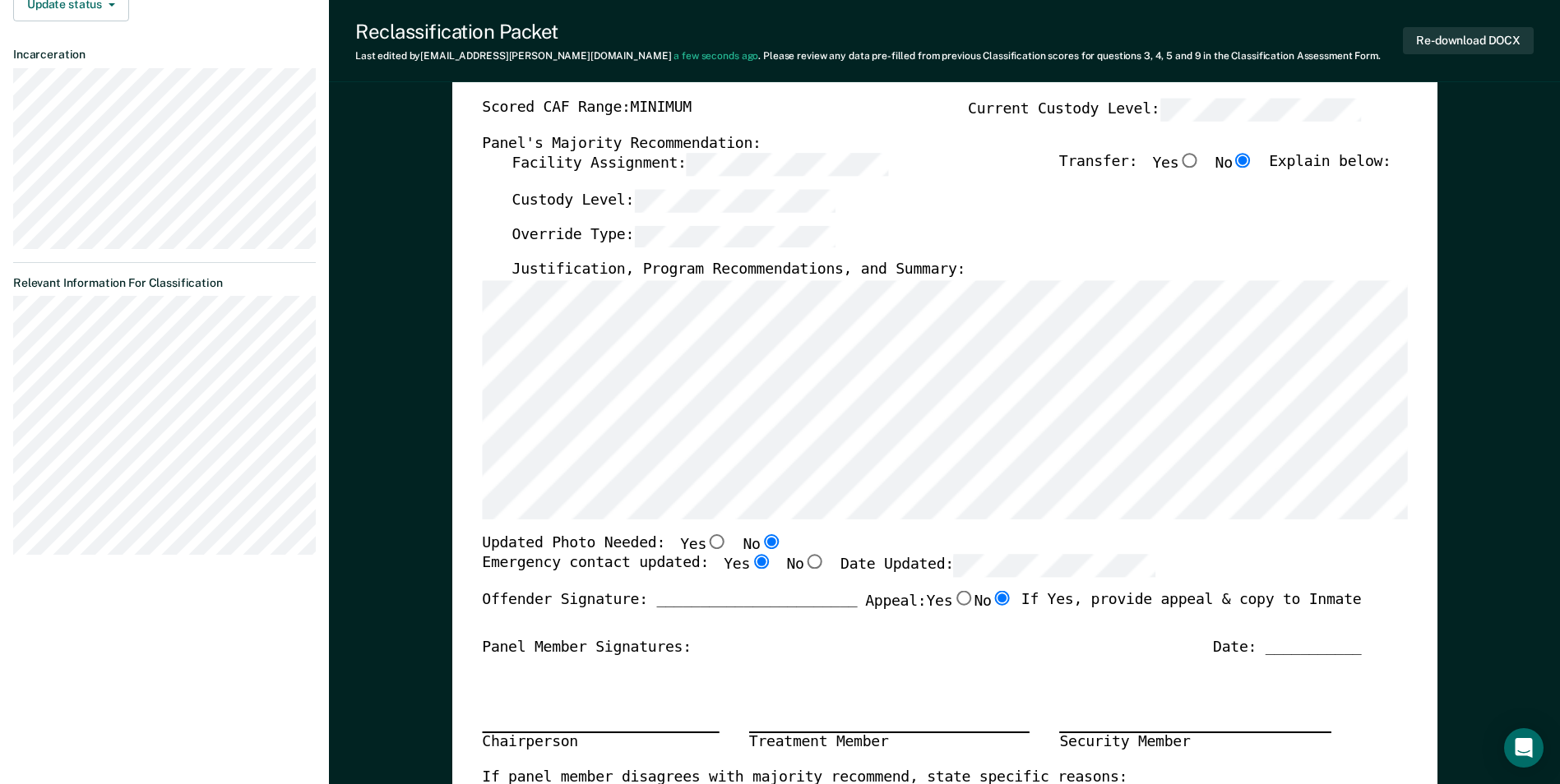
scroll to position [329, 0]
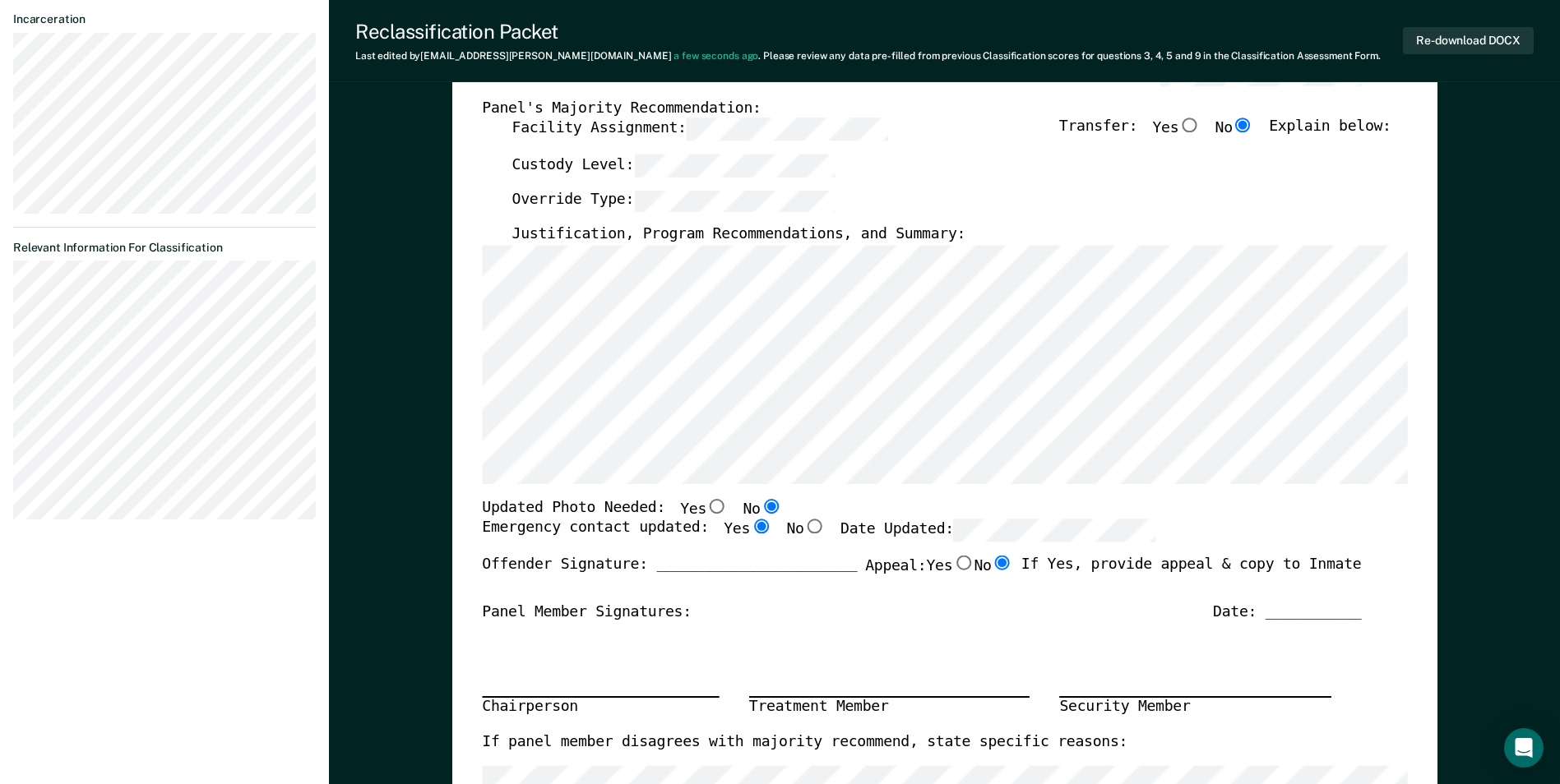
click at [993, 566] on input "No" at bounding box center [1001, 562] width 21 height 15
click at [871, 575] on label "Appeal: Yes No" at bounding box center [939, 572] width 148 height 34
click at [953, 570] on input "Yes" at bounding box center [963, 562] width 21 height 15
type textarea "x"
radio input "true"
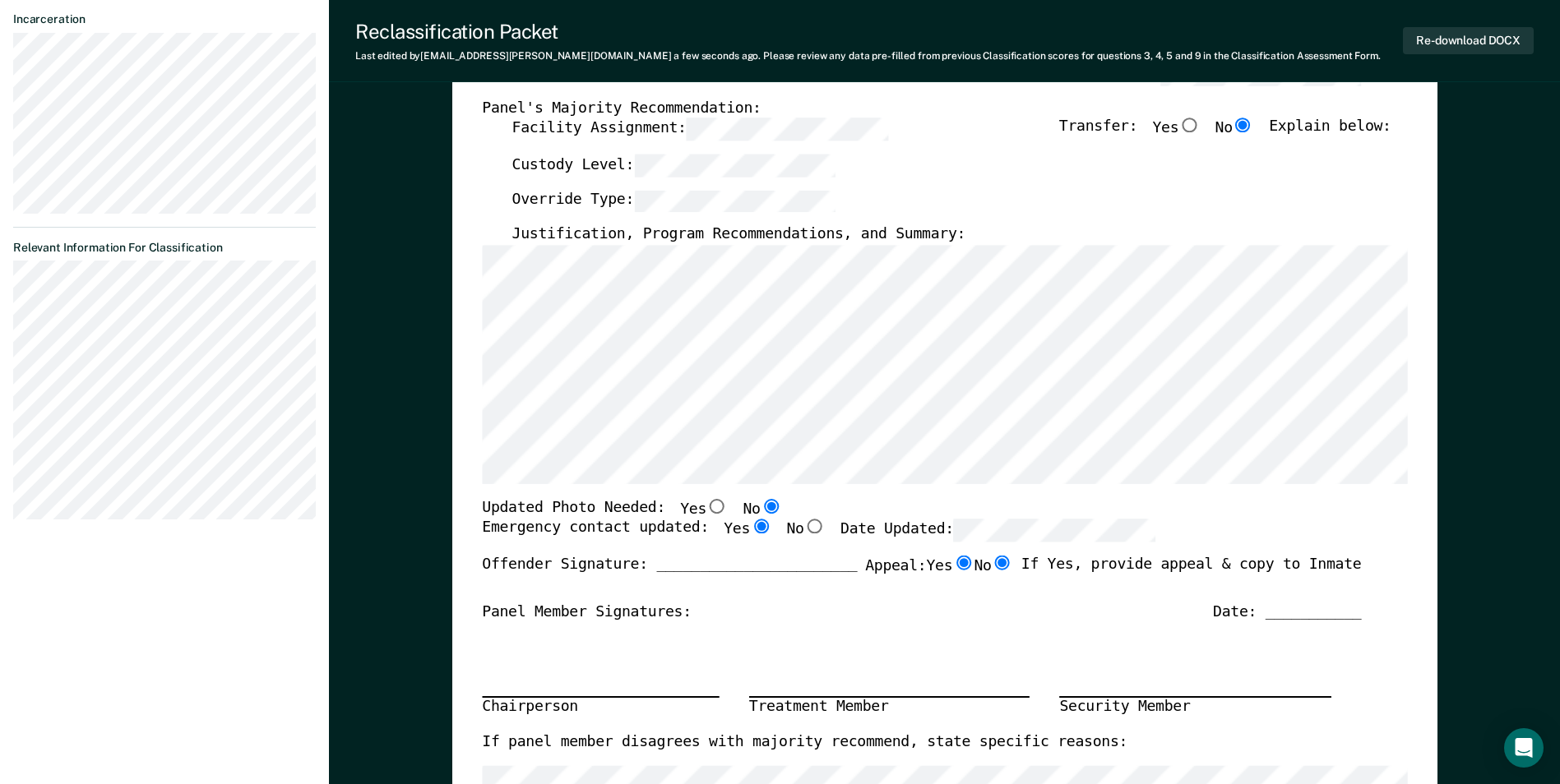
radio input "false"
drag, startPoint x: 973, startPoint y: 596, endPoint x: 951, endPoint y: 605, distance: 23.8
click at [951, 605] on div "Panel Member Signatures: Date: ___________" at bounding box center [921, 613] width 879 height 19
click at [921, 590] on label "Appeal: Yes No" at bounding box center [939, 572] width 148 height 34
click at [953, 570] on input "Yes" at bounding box center [963, 562] width 21 height 15
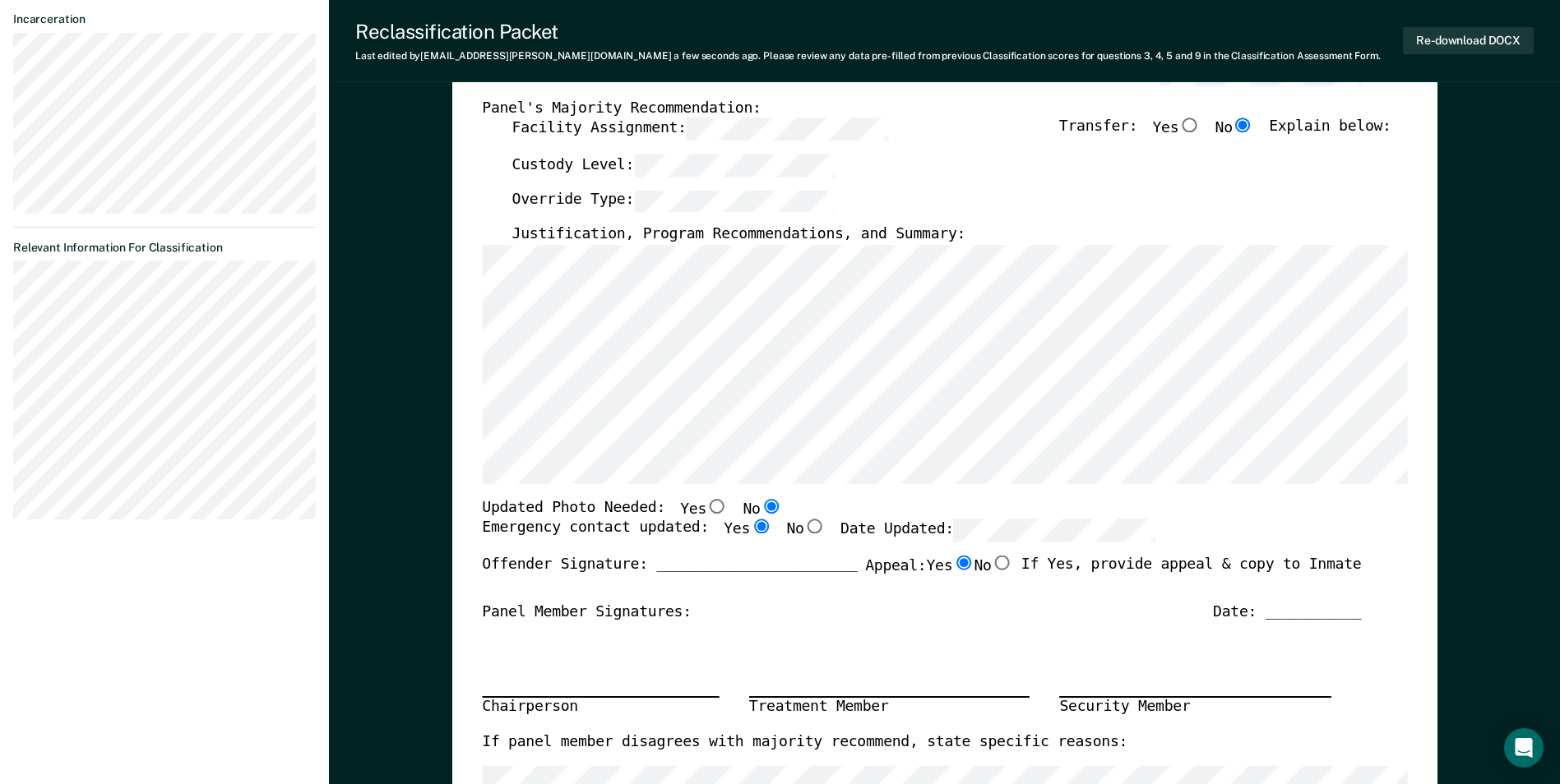
click at [953, 562] on input "Yes" at bounding box center [963, 562] width 21 height 15
drag, startPoint x: 995, startPoint y: 565, endPoint x: 1016, endPoint y: 561, distance: 21.4
click at [996, 565] on input "No" at bounding box center [1001, 562] width 21 height 15
type textarea "x"
radio input "false"
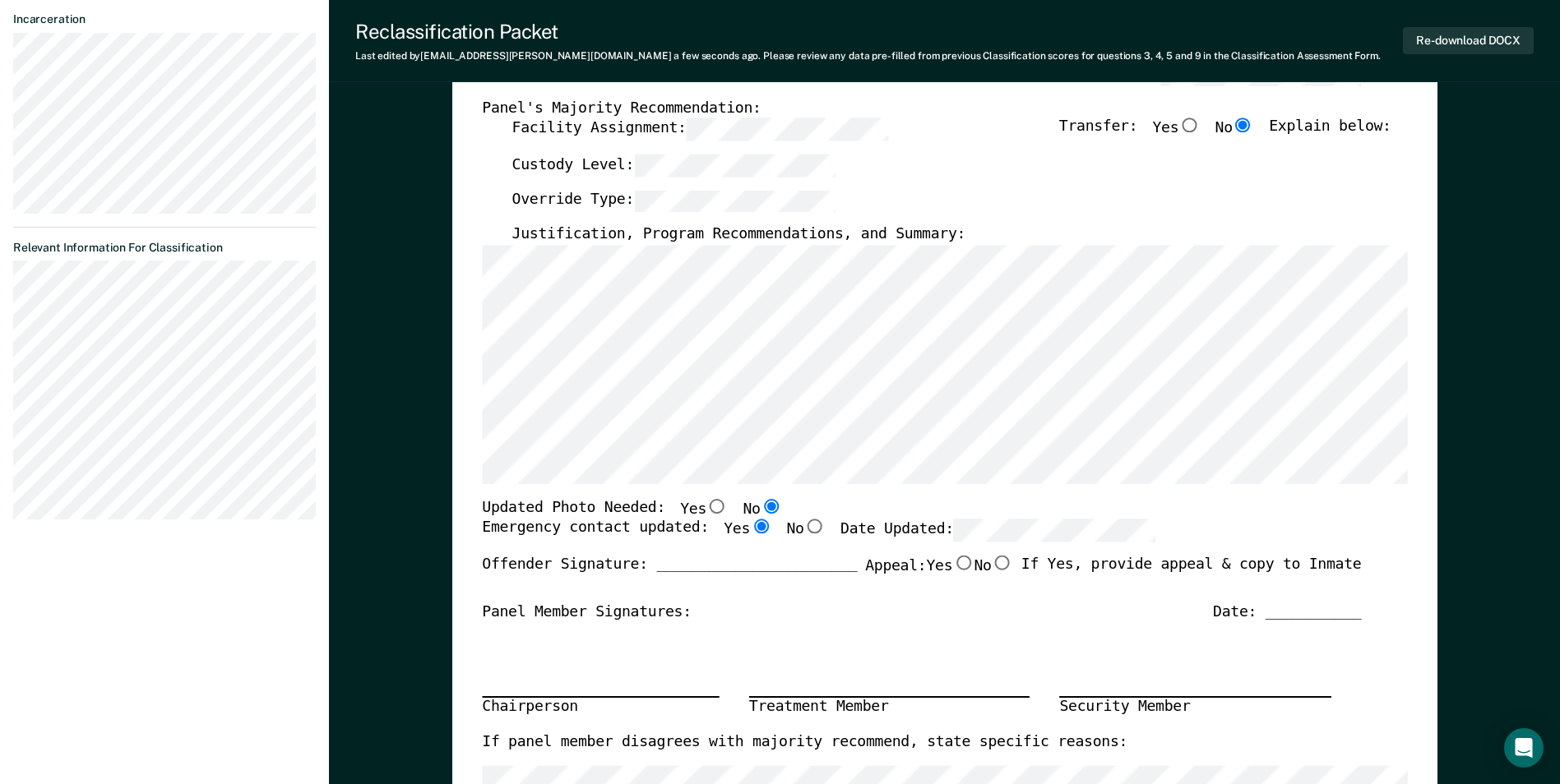
radio input "true"
click at [1018, 559] on div "Offender Signature: _______________________ Appeal: Yes No If Yes, provide appe…" at bounding box center [921, 579] width 879 height 48
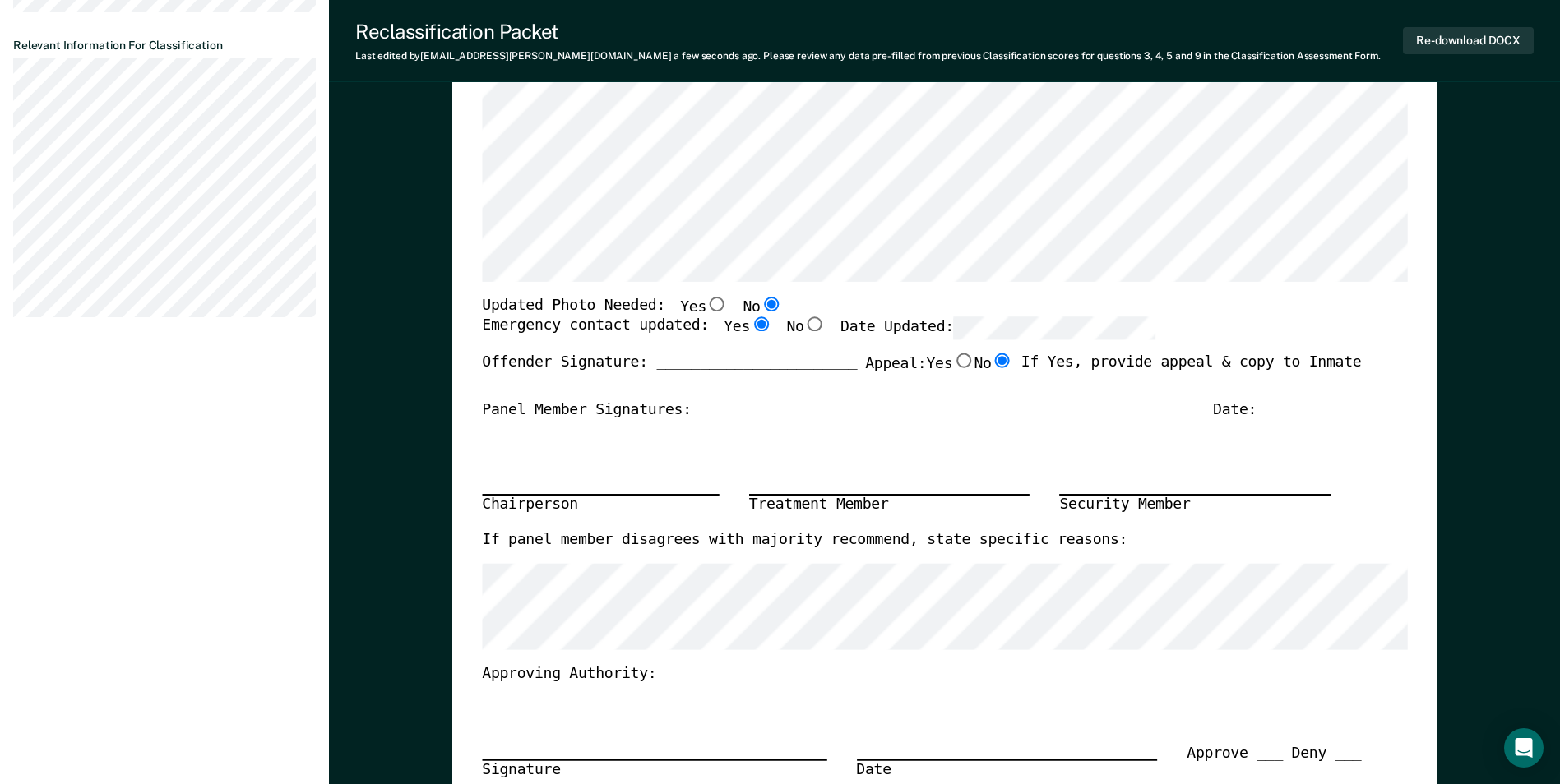
scroll to position [576, 0]
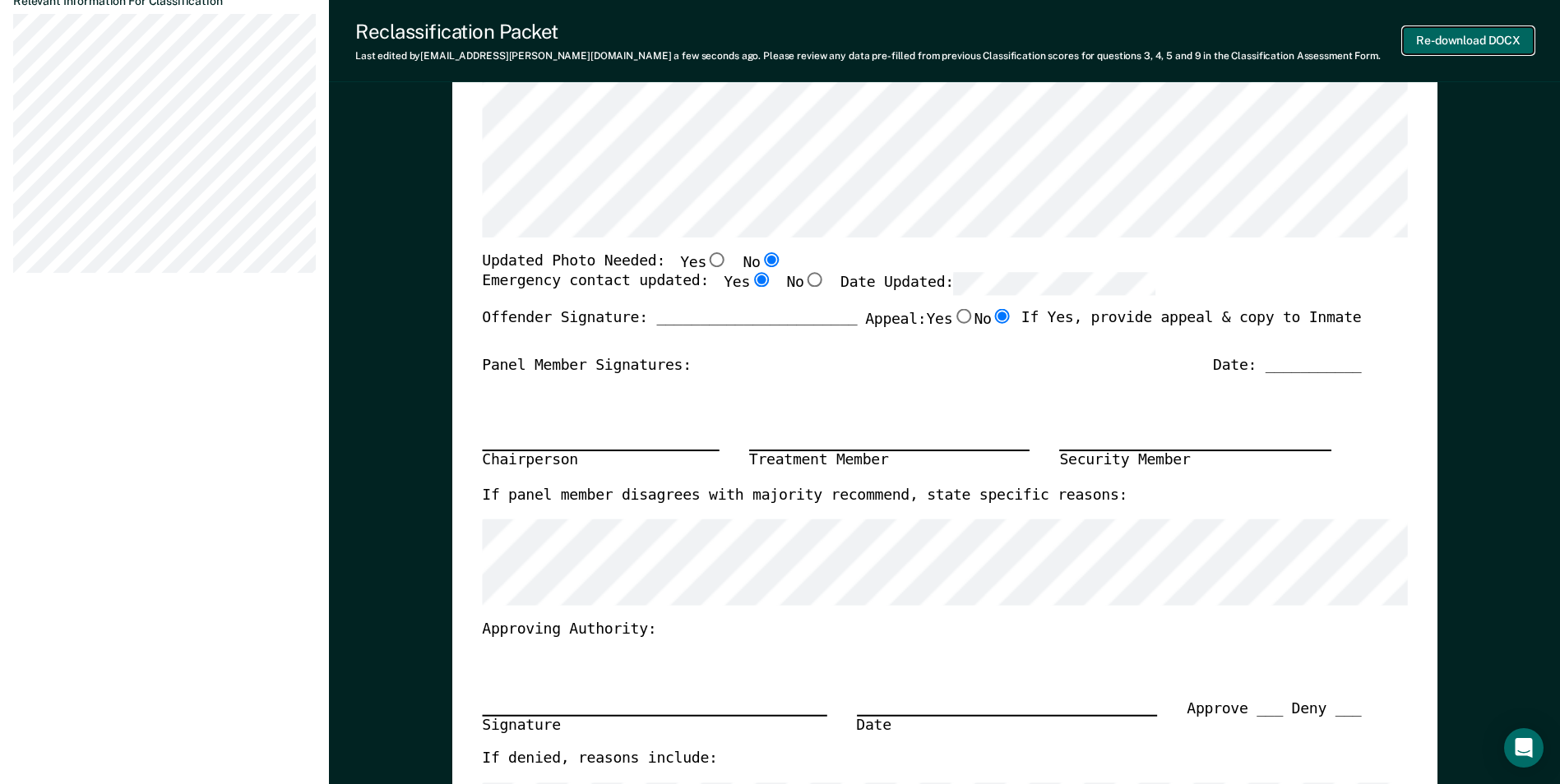
click at [1478, 40] on button "Re-download DOCX" at bounding box center [1469, 41] width 130 height 27
type textarea "x"
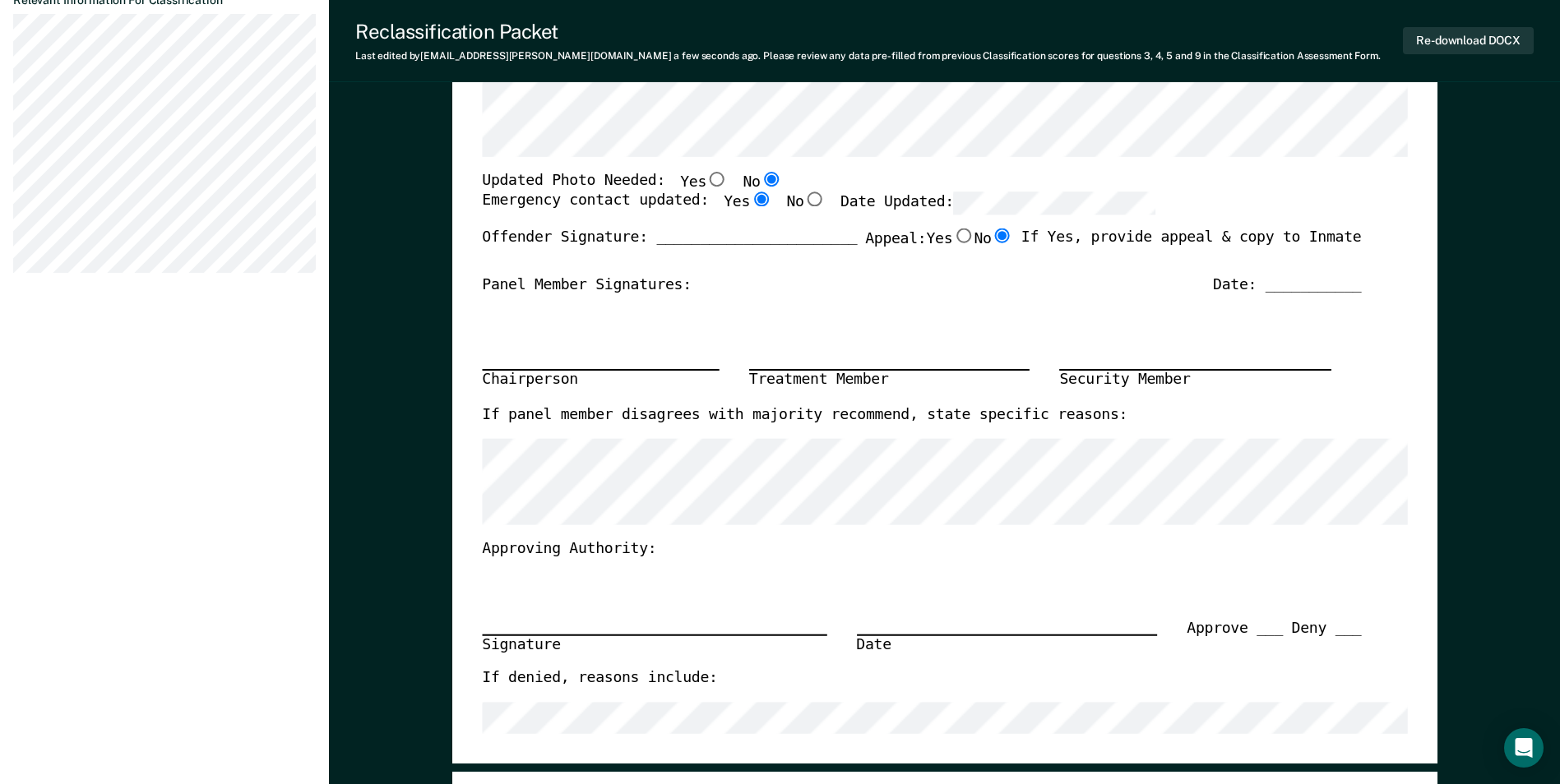
click at [998, 336] on div "Chairperson Treatment Member Security Member" at bounding box center [921, 349] width 879 height 110
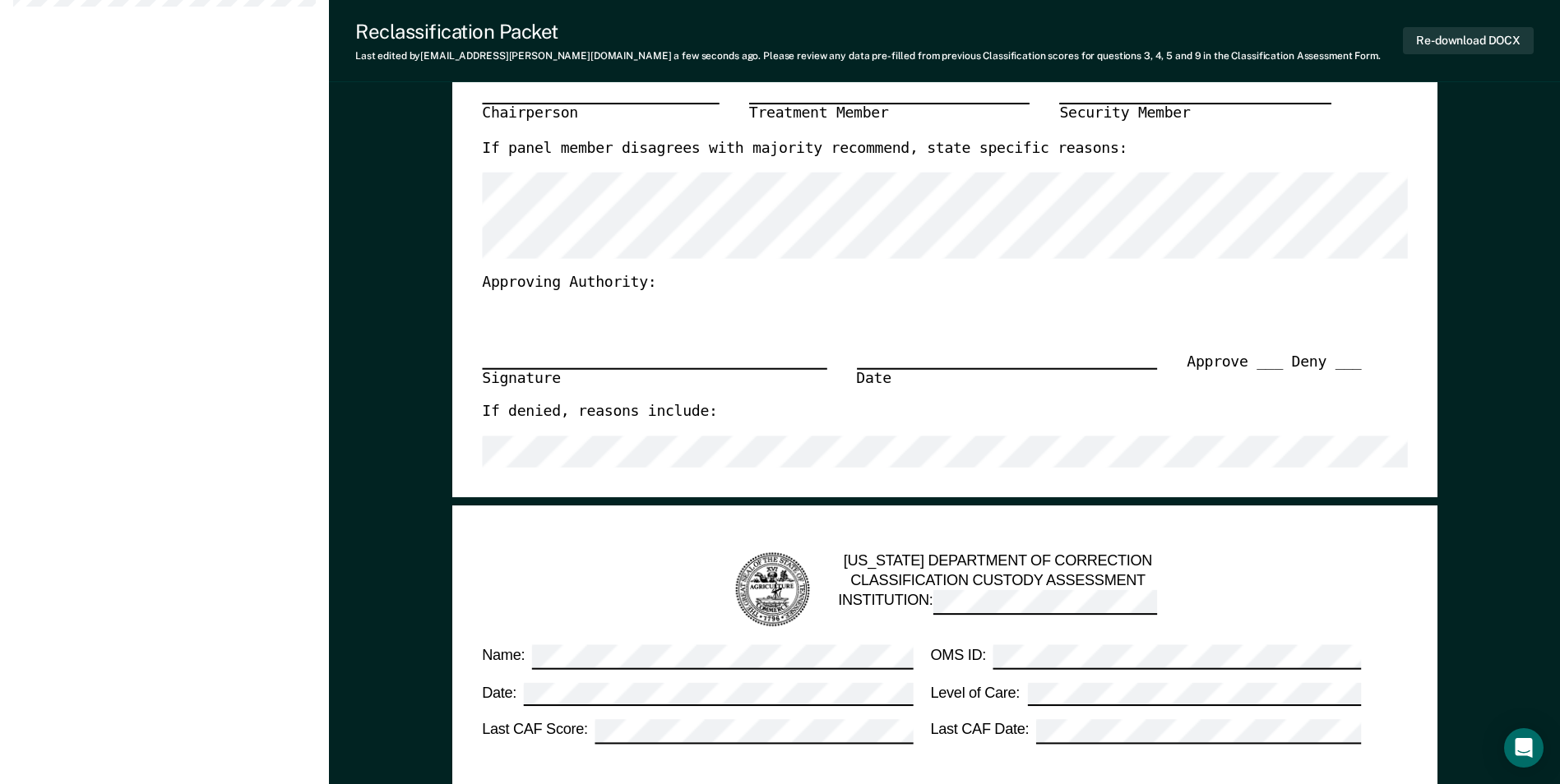
scroll to position [905, 0]
